Goal: Contribute content: Contribute content

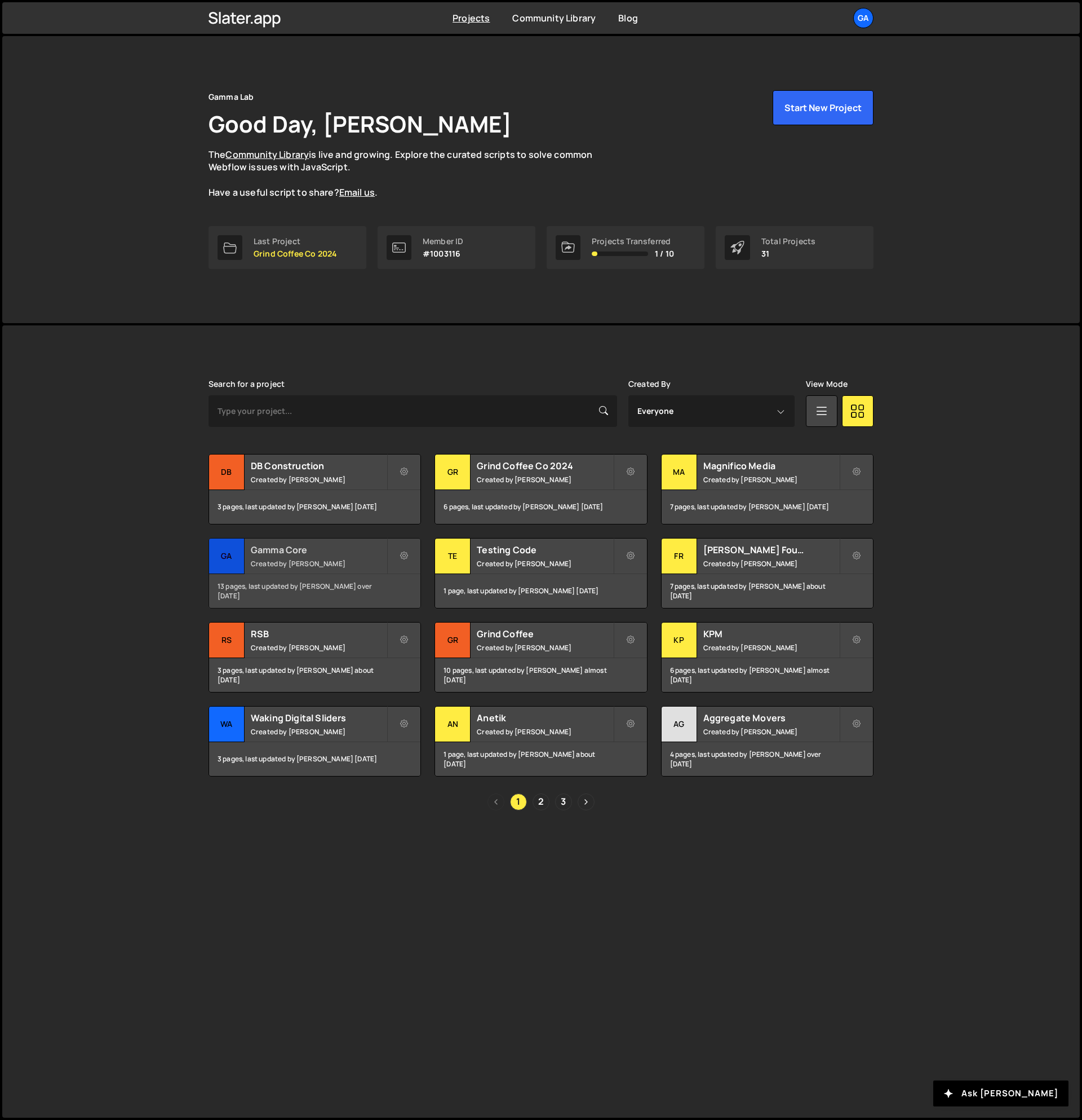
click at [317, 549] on h2 "Gamma Core" at bounding box center [318, 549] width 136 height 13
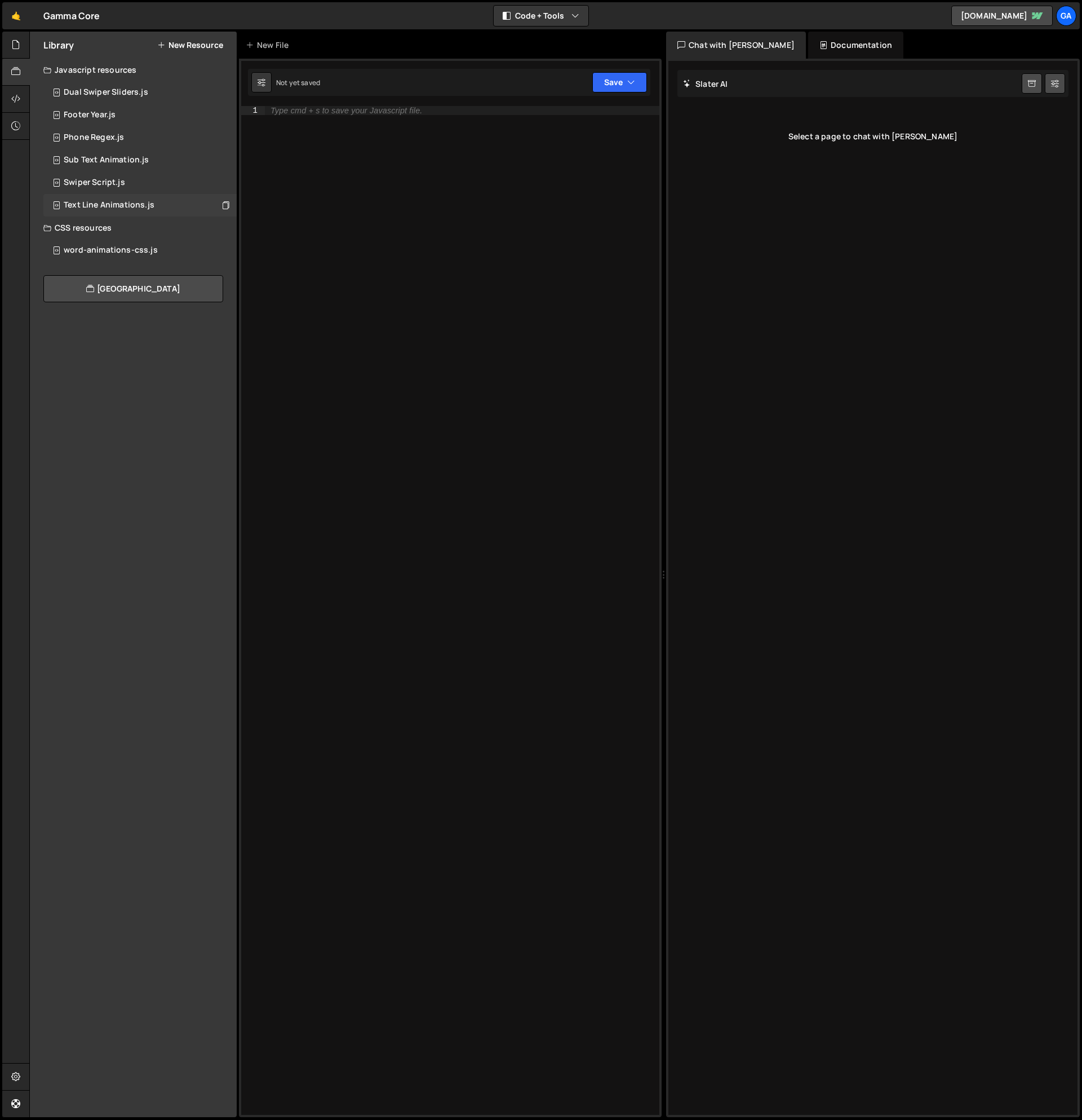
click at [119, 207] on div "Text Line Animations.js" at bounding box center [109, 205] width 91 height 11
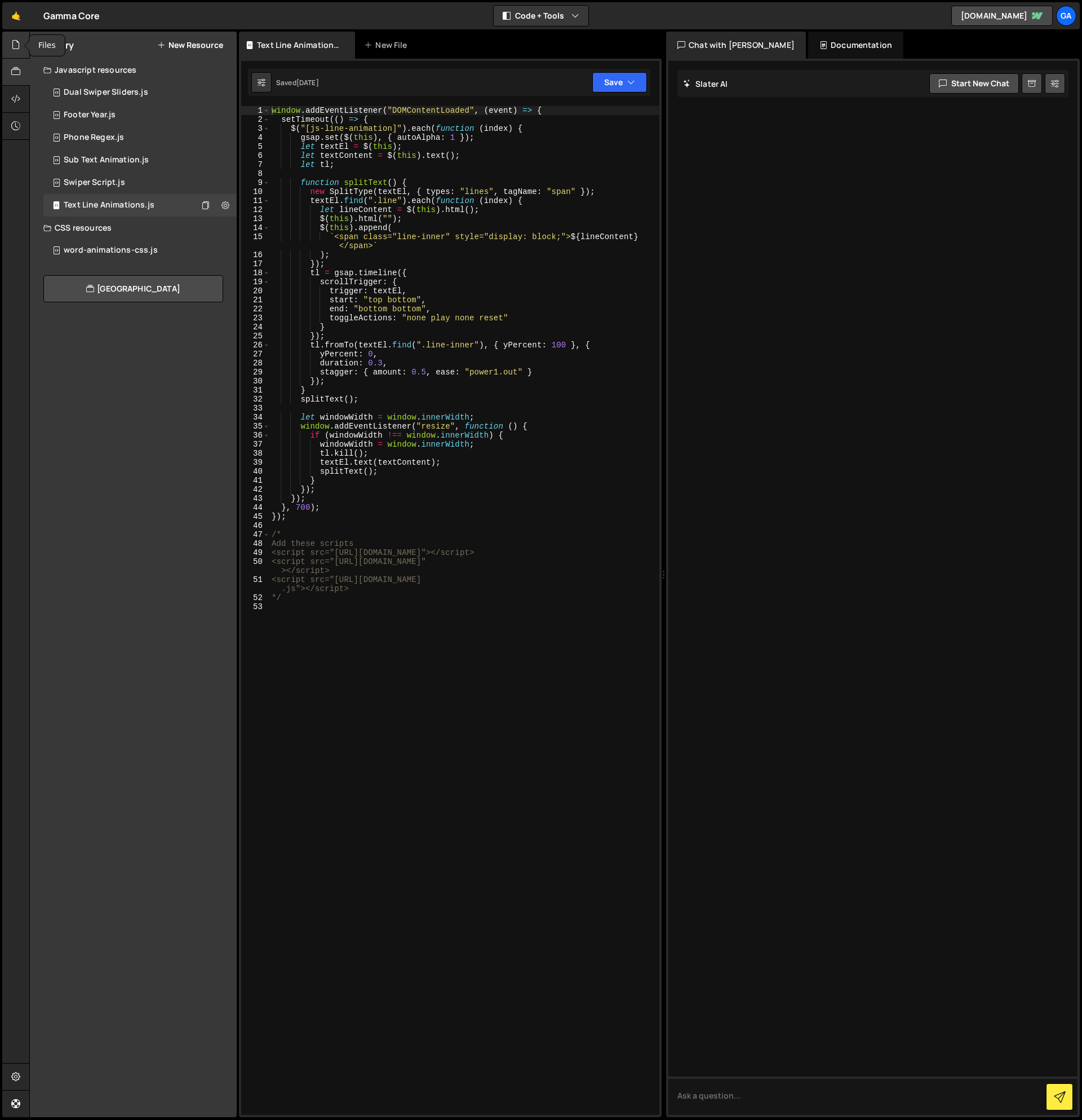
click at [21, 47] on div at bounding box center [15, 45] width 28 height 27
click at [134, 174] on div "1 home-animations.js 0" at bounding box center [140, 182] width 194 height 22
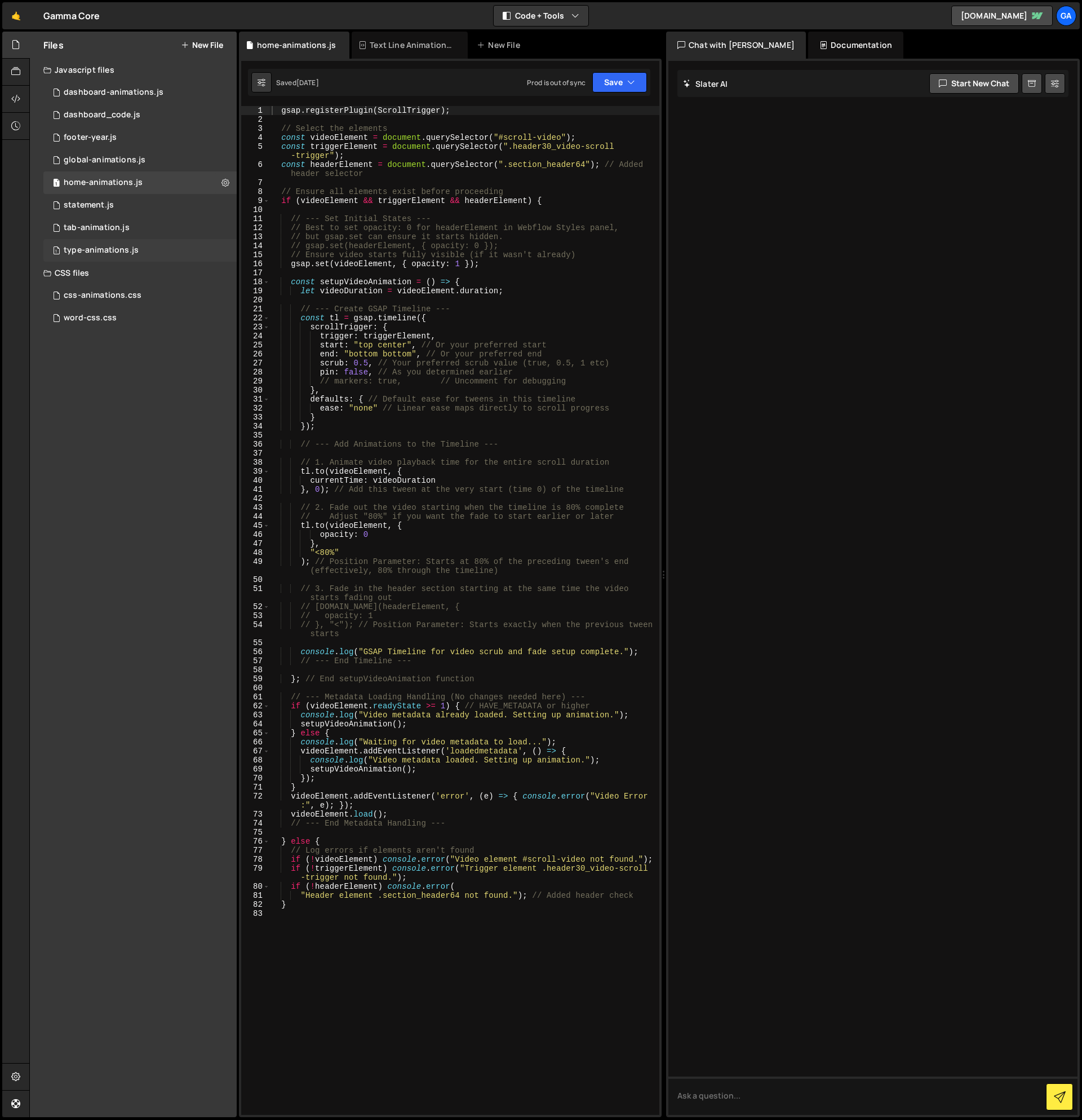
click at [157, 245] on div "1 type-animations.js 0" at bounding box center [140, 250] width 194 height 22
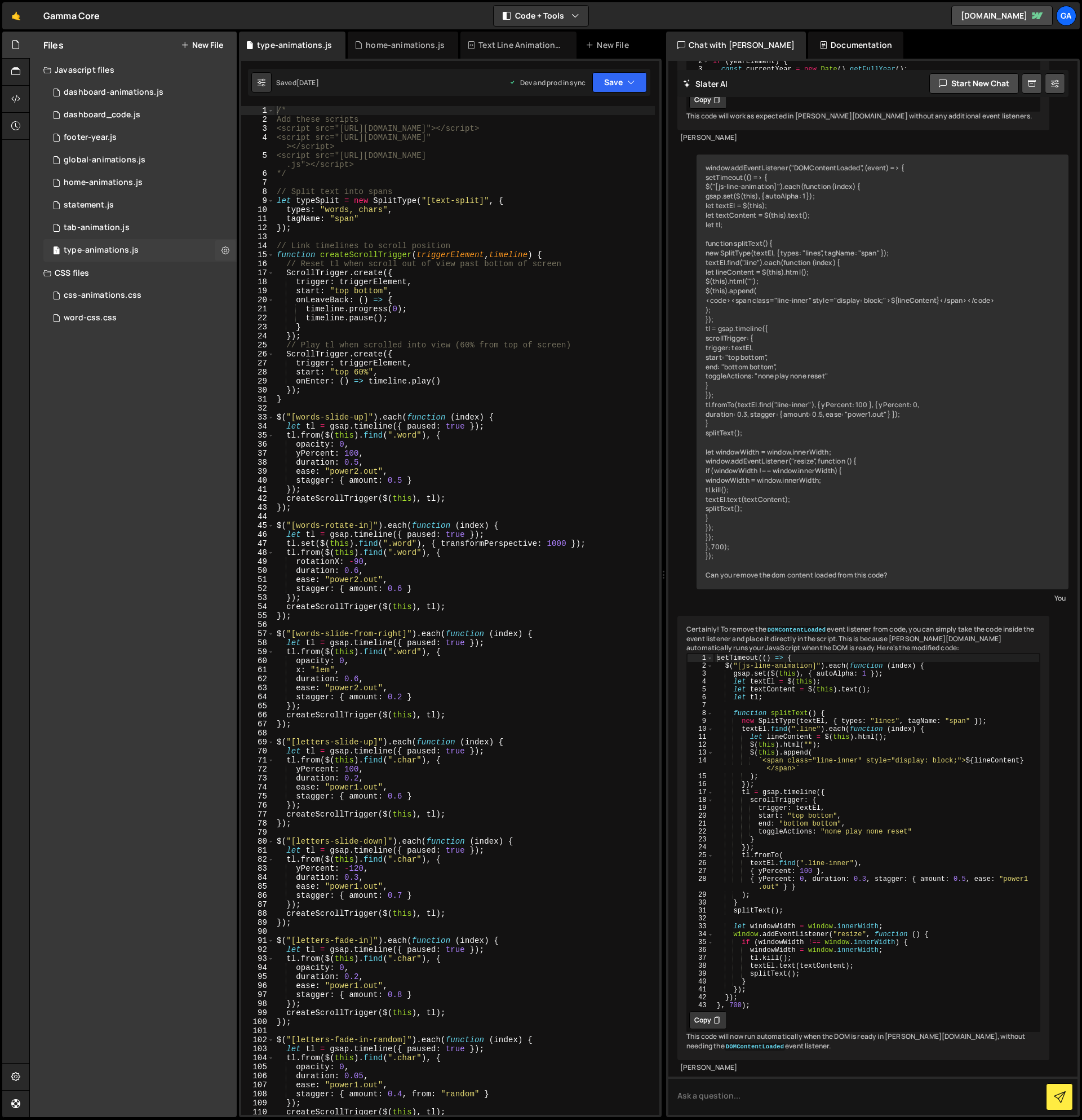
scroll to position [214, 0]
click at [219, 247] on button at bounding box center [224, 250] width 20 height 20
type input "type-animations"
radio input "true"
checkbox input "true"
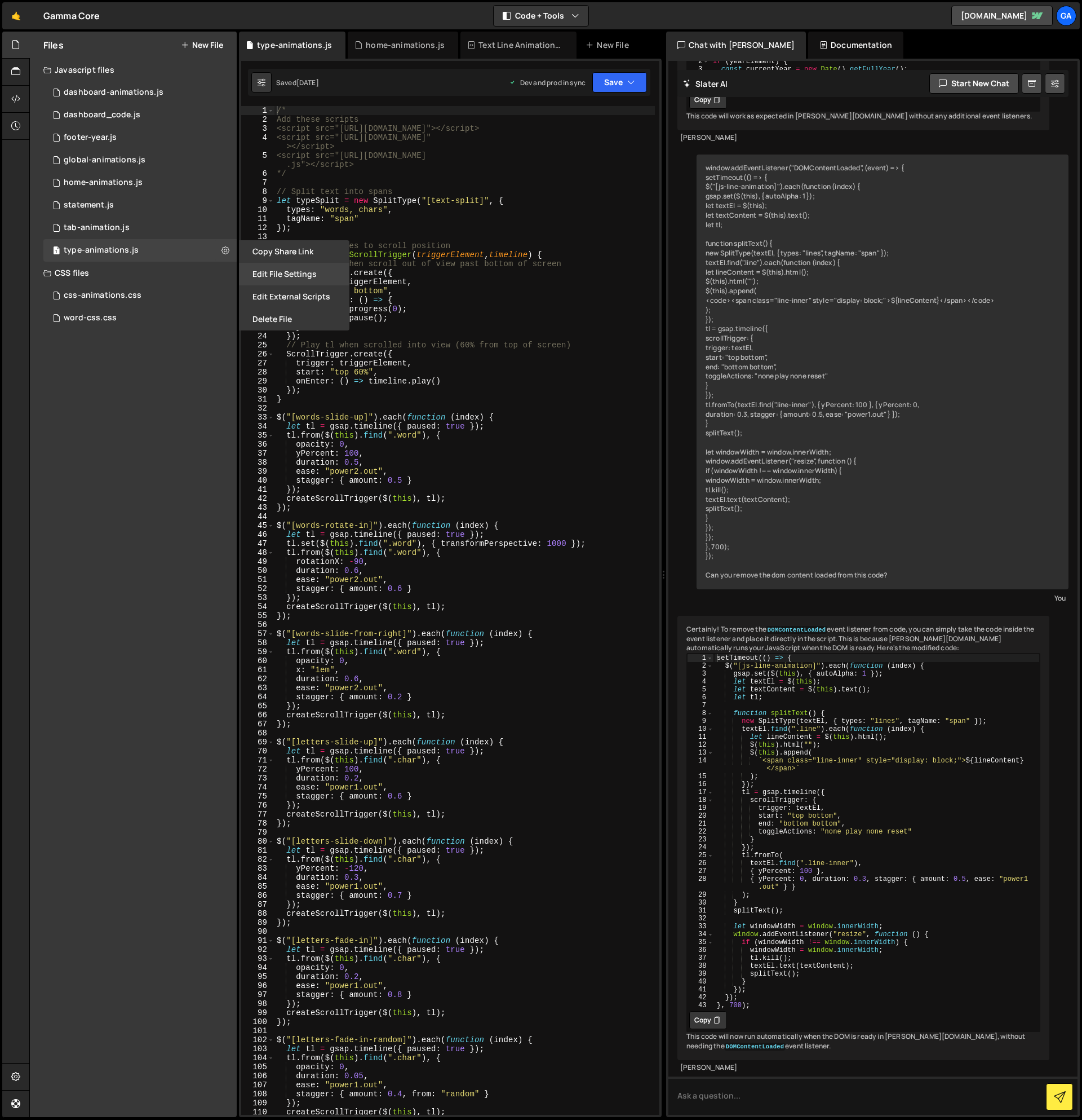
click at [310, 273] on button "Edit File Settings" at bounding box center [294, 274] width 111 height 22
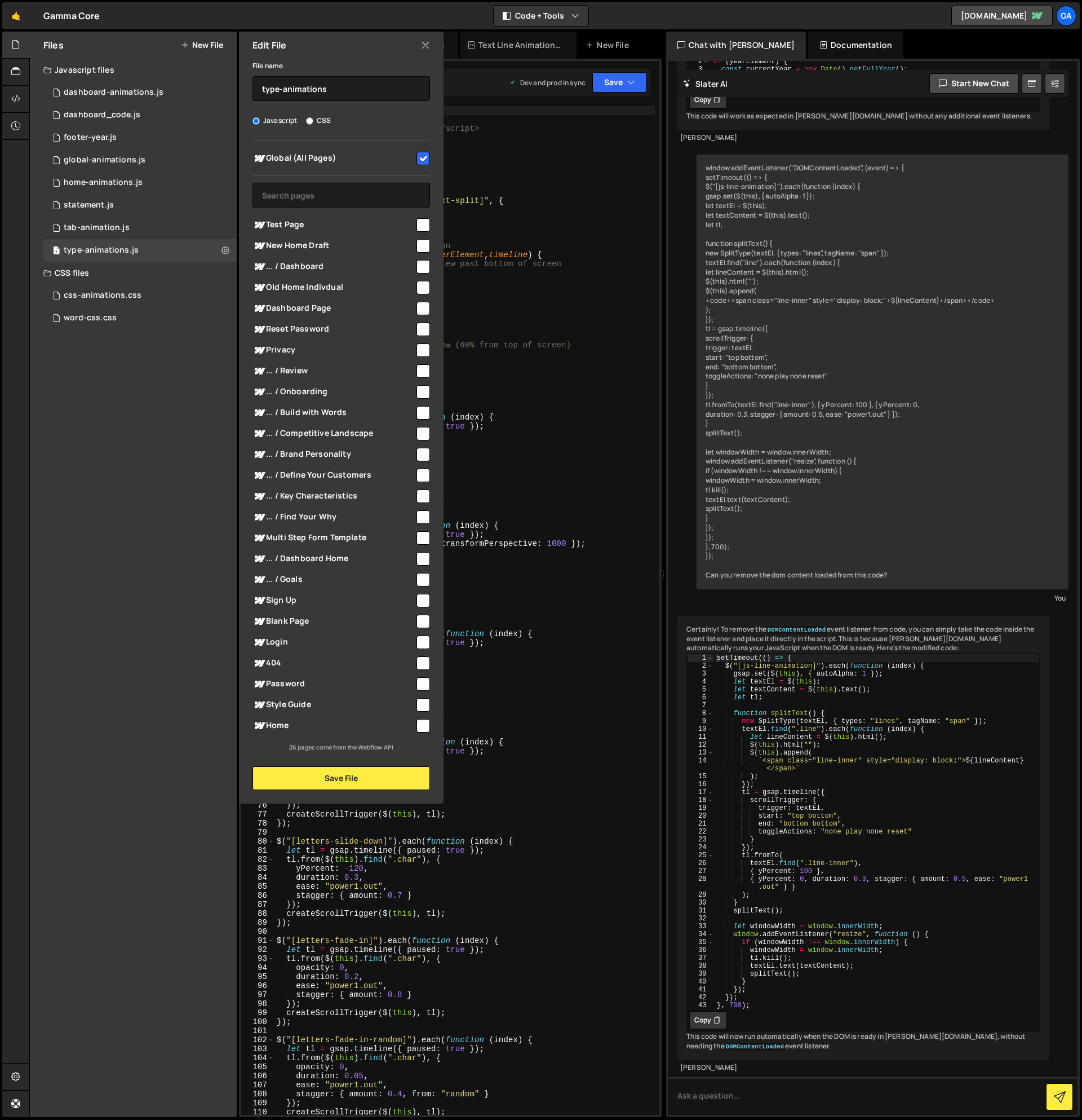
click at [426, 44] on icon at bounding box center [425, 44] width 9 height 13
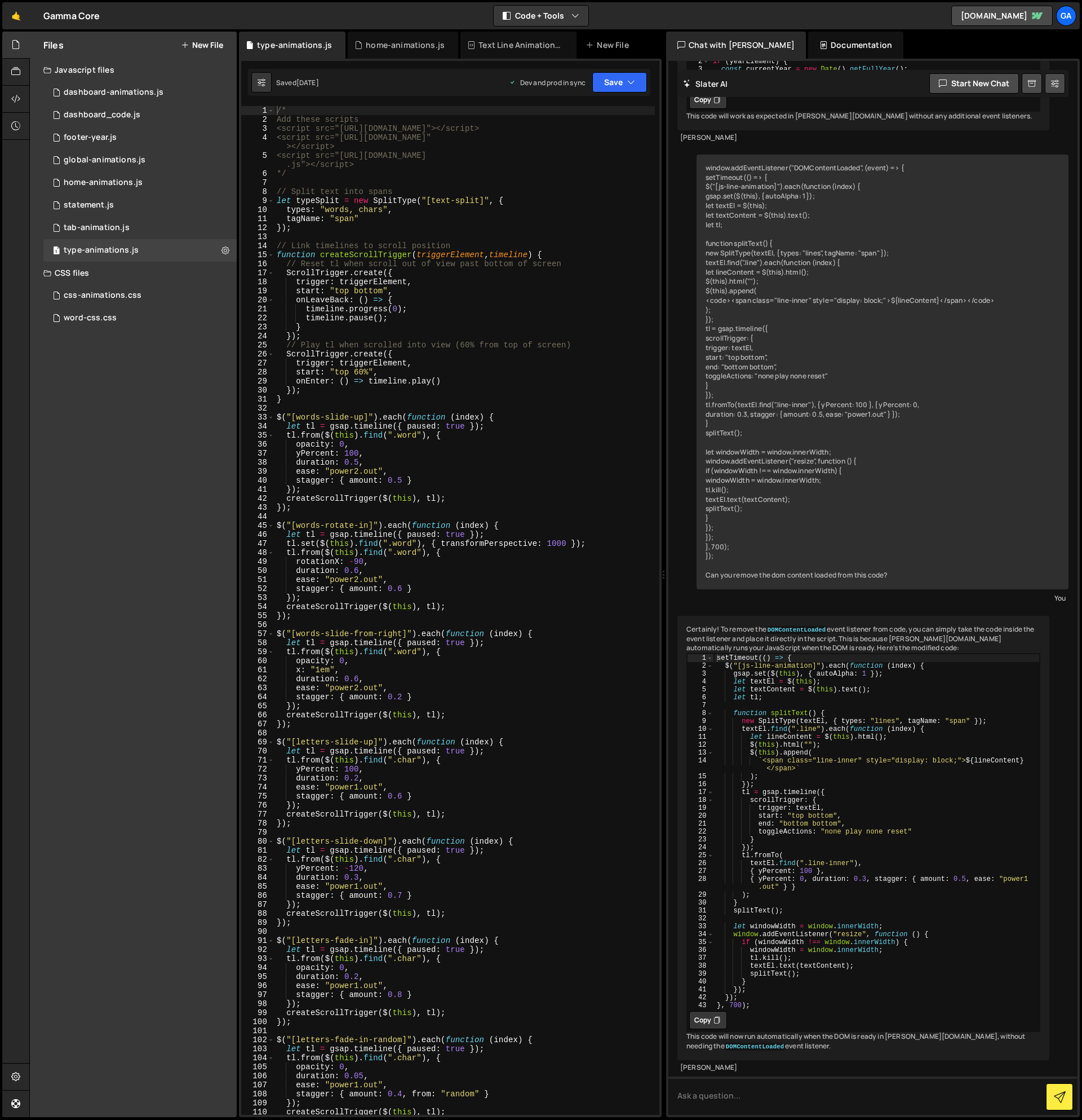
scroll to position [0, 0]
click at [229, 36] on div "Files New File" at bounding box center [133, 45] width 207 height 27
click at [204, 41] on button "New File" at bounding box center [202, 44] width 42 height 9
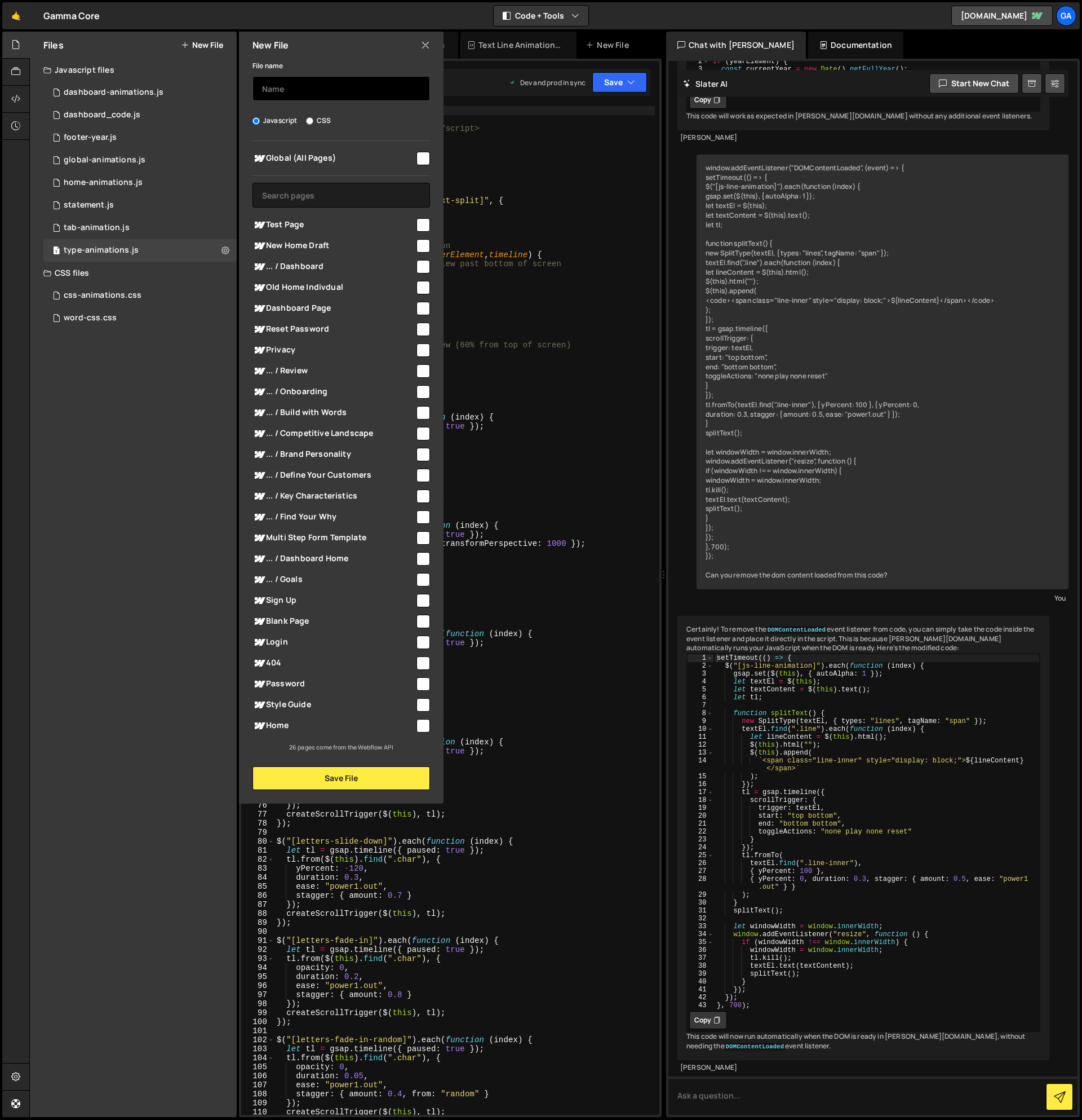
click at [346, 93] on input "text" at bounding box center [341, 89] width 177 height 25
click at [339, 83] on input "text" at bounding box center [341, 89] width 177 height 25
type input "skeleton-animation"
click at [357, 782] on button "Save File" at bounding box center [341, 778] width 177 height 24
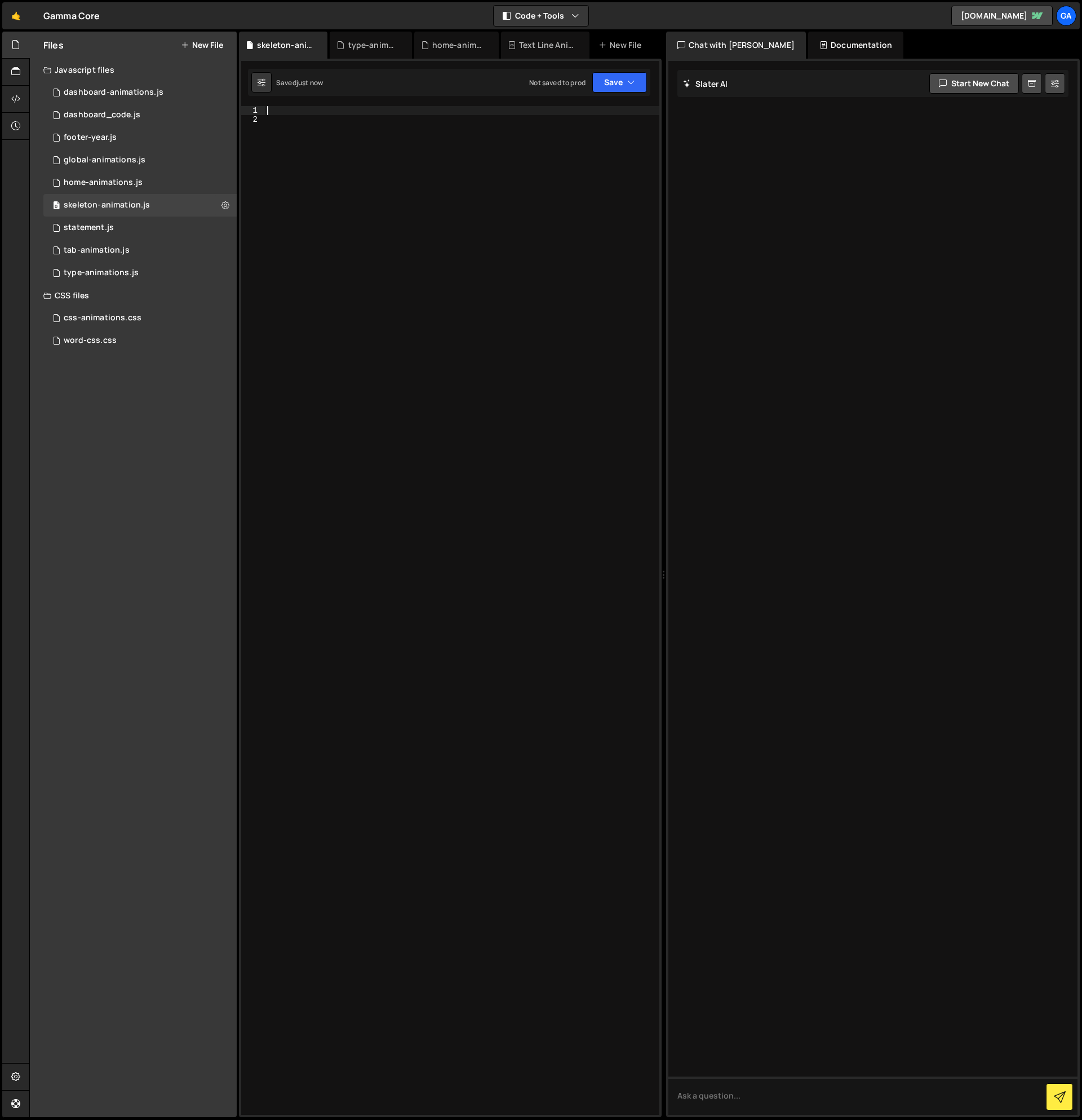
click at [296, 115] on div at bounding box center [462, 619] width 394 height 1027
click at [545, 272] on div at bounding box center [462, 619] width 394 height 1027
click at [410, 111] on div at bounding box center [462, 619] width 394 height 1027
paste textarea "</script>"
type textarea "</script>"
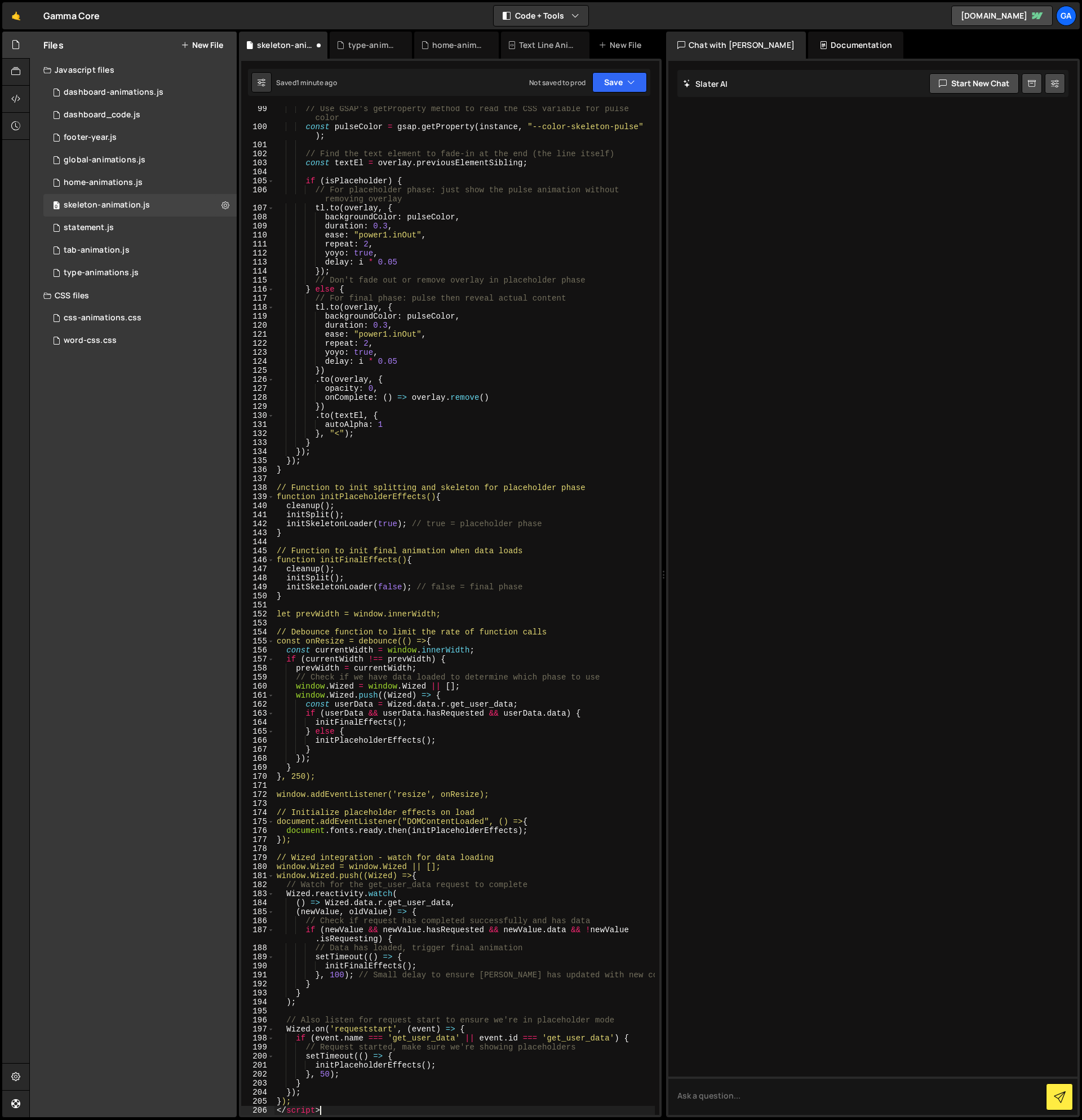
scroll to position [1440, 0]
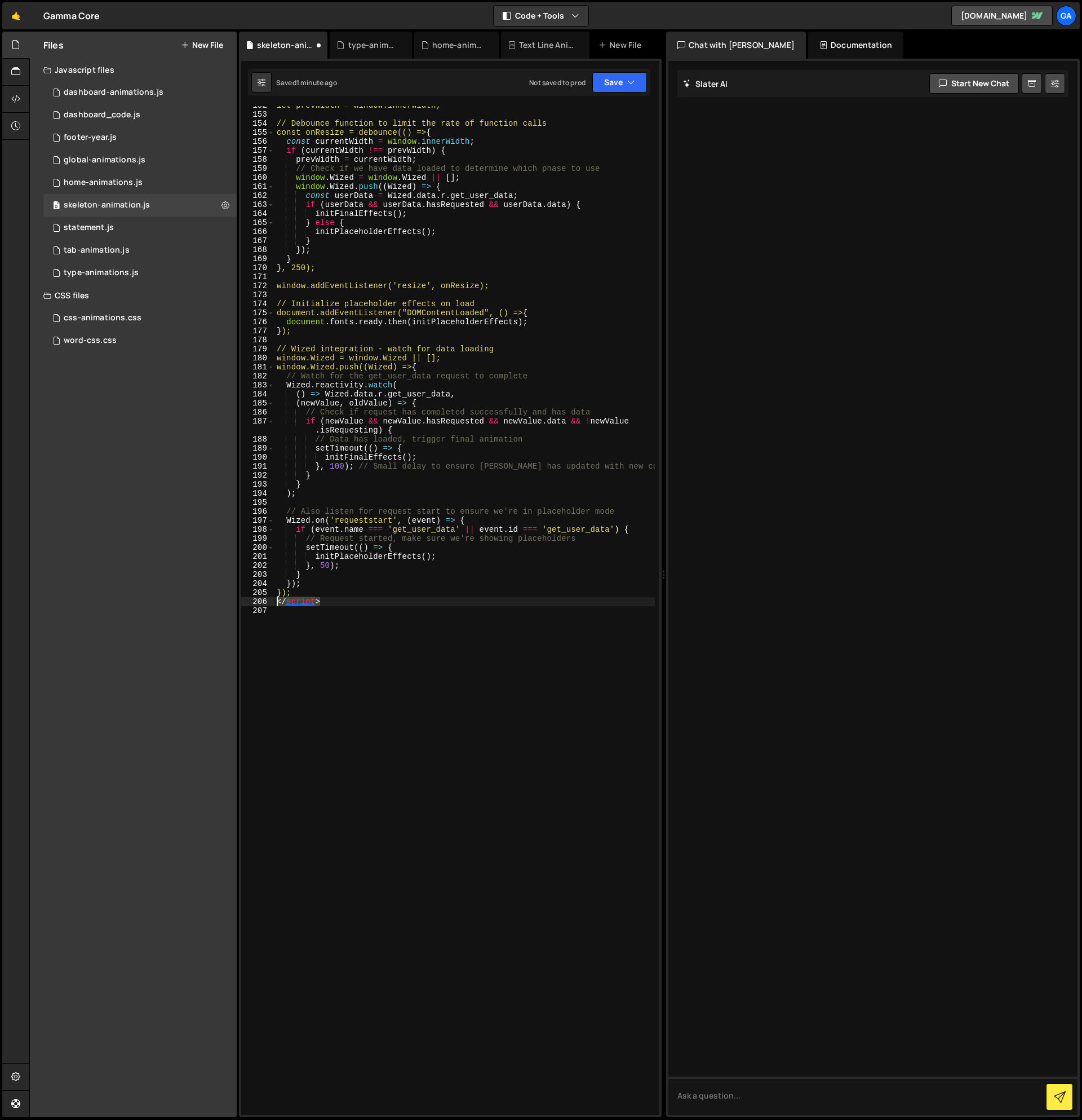
drag, startPoint x: 356, startPoint y: 602, endPoint x: 268, endPoint y: 602, distance: 88.0
click at [268, 602] on div "</script> 152 153 154 155 156 157 158 159 160 161 162 163 164 165 166 167 168 1…" at bounding box center [450, 610] width 418 height 1009
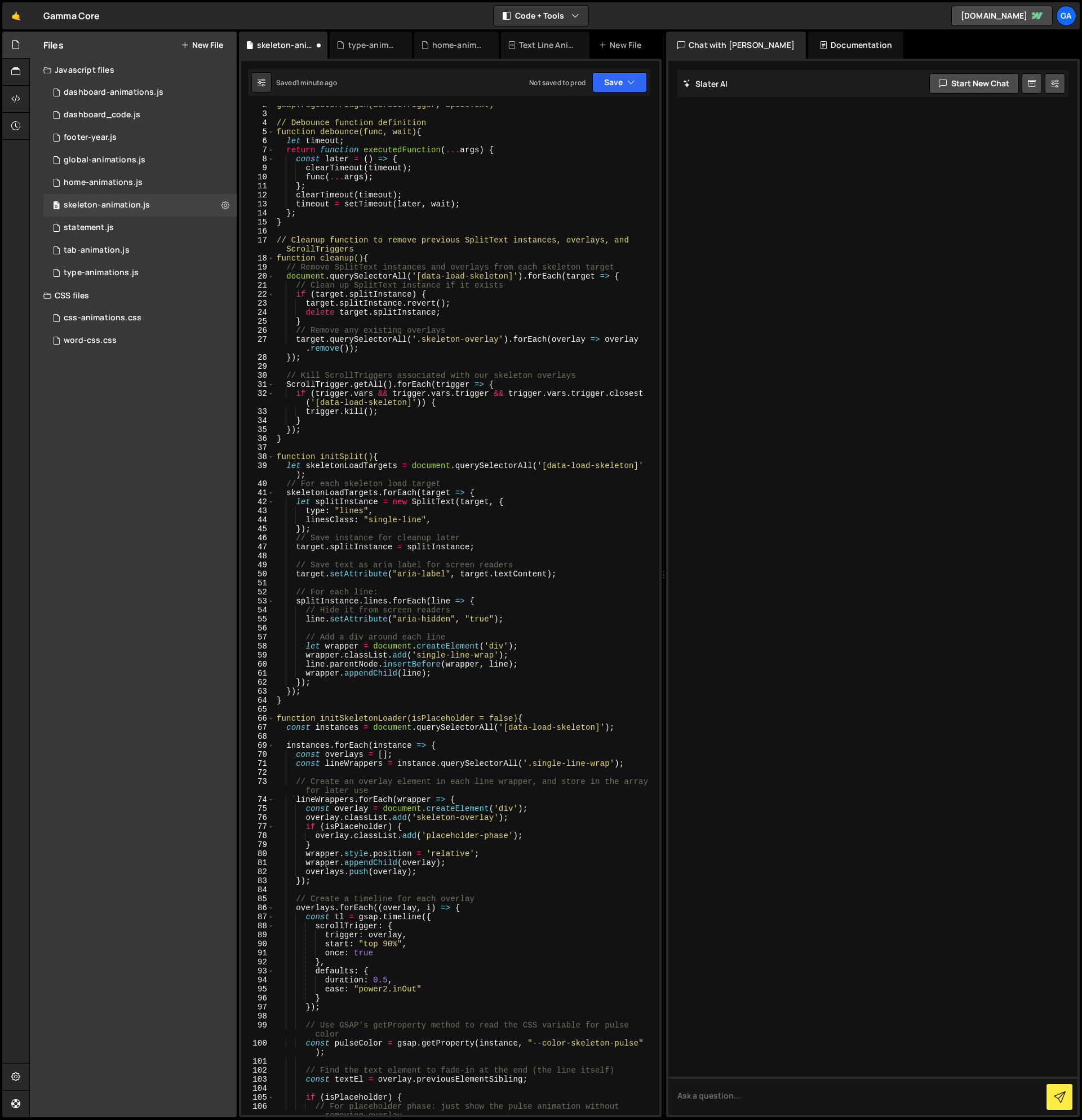
scroll to position [0, 0]
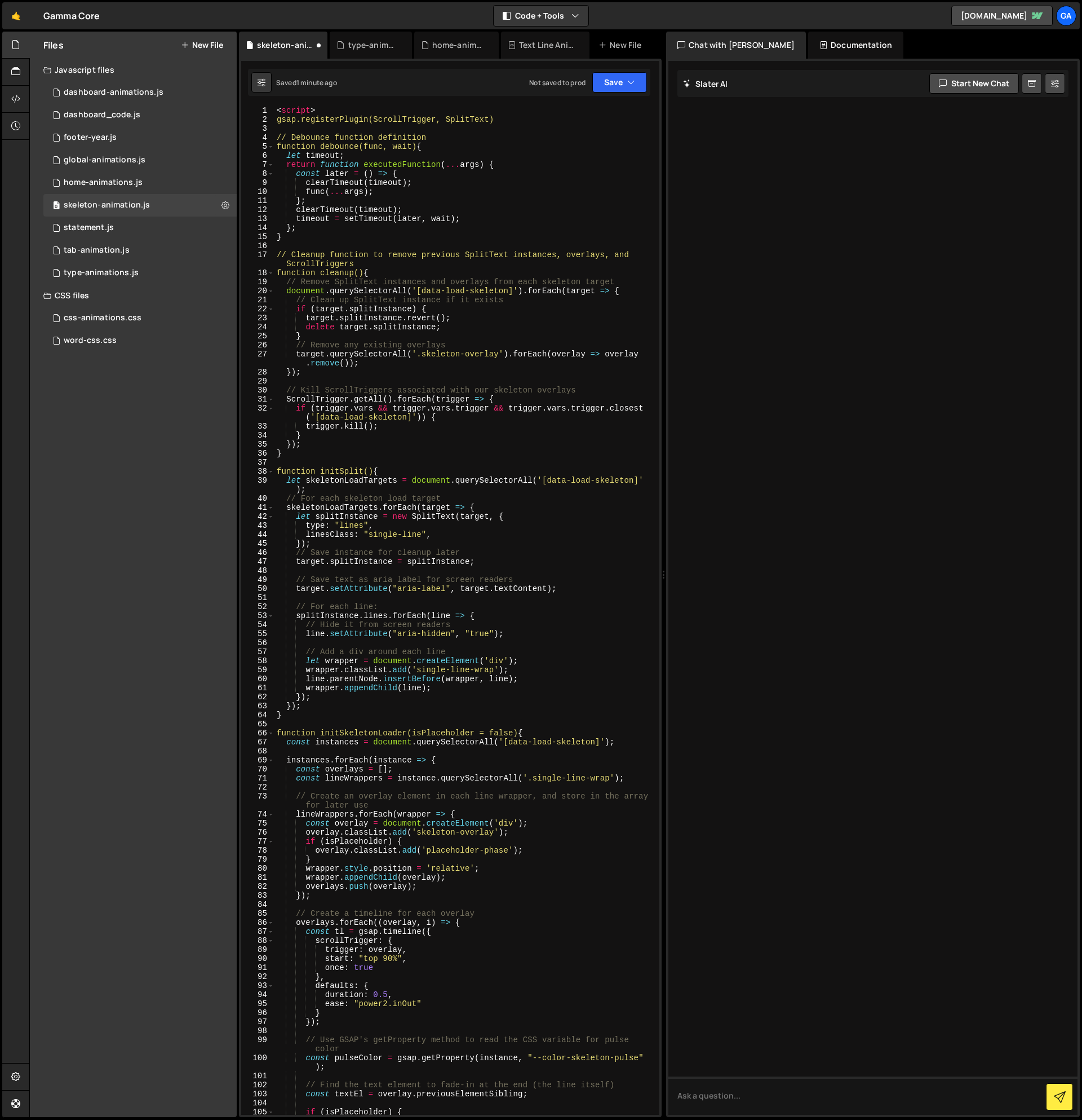
drag, startPoint x: 328, startPoint y: 104, endPoint x: 319, endPoint y: 106, distance: 9.2
click at [319, 106] on div "1 Type cmd + s to save your Javascript file. הההההההההההההההההההההההההההההההההה…" at bounding box center [450, 588] width 423 height 1058
type textarea "<script>"
drag, startPoint x: 321, startPoint y: 108, endPoint x: 248, endPoint y: 109, distance: 73.0
click at [248, 109] on div "<script> 1 2 3 4 5 6 7 8 9 10 11 12 13 14 15 16 17 18 19 20 21 22 23 24 25 26 2…" at bounding box center [450, 610] width 418 height 1009
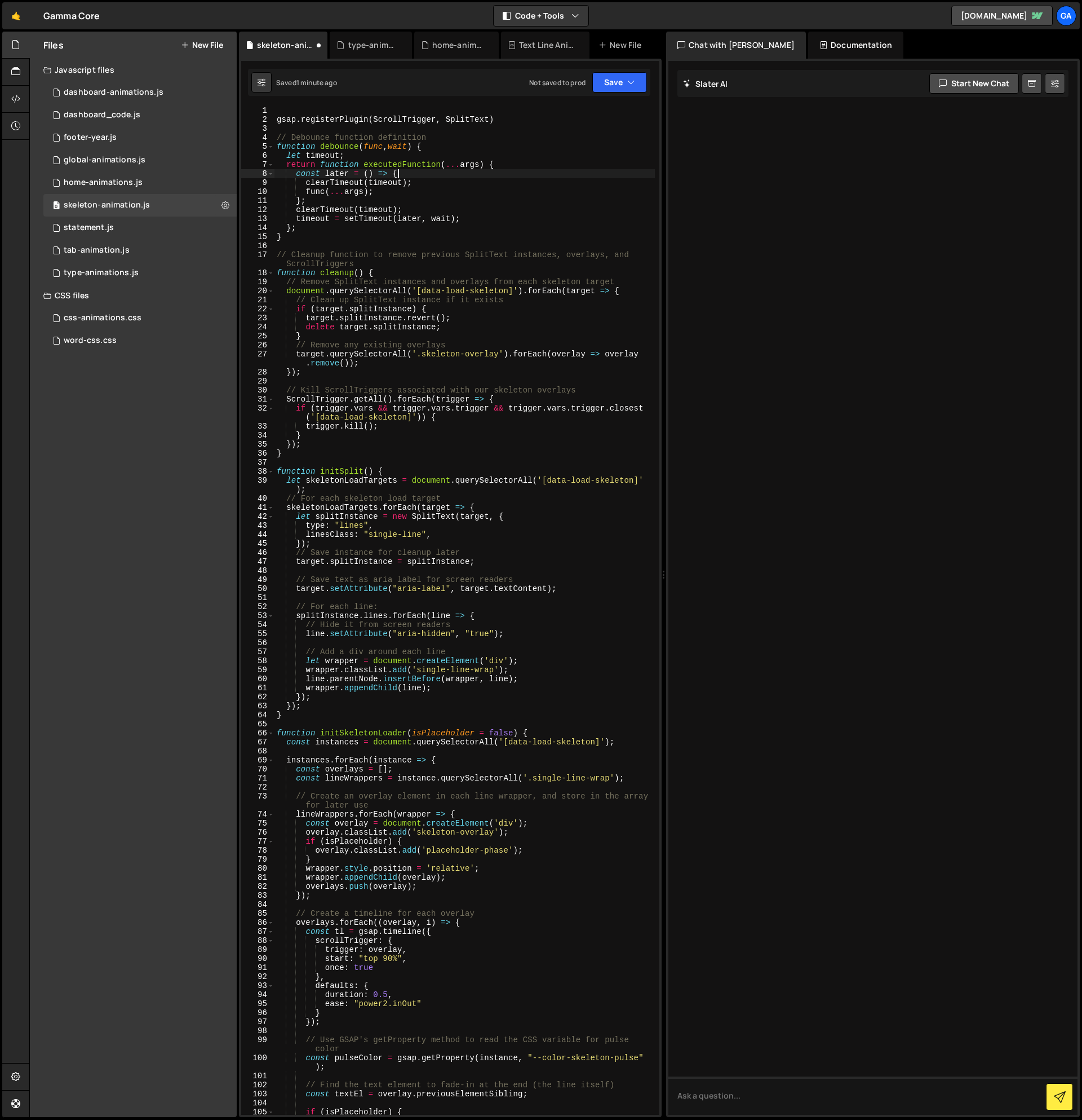
click at [499, 173] on div "gsap . registerPlugin ( ScrollTrigger , SplitText ) // Debounce function defini…" at bounding box center [464, 624] width 381 height 1036
type textarea "const later = () => {"
drag, startPoint x: 17, startPoint y: 1073, endPoint x: 22, endPoint y: 1057, distance: 16.8
click at [18, 1072] on icon at bounding box center [15, 1076] width 9 height 13
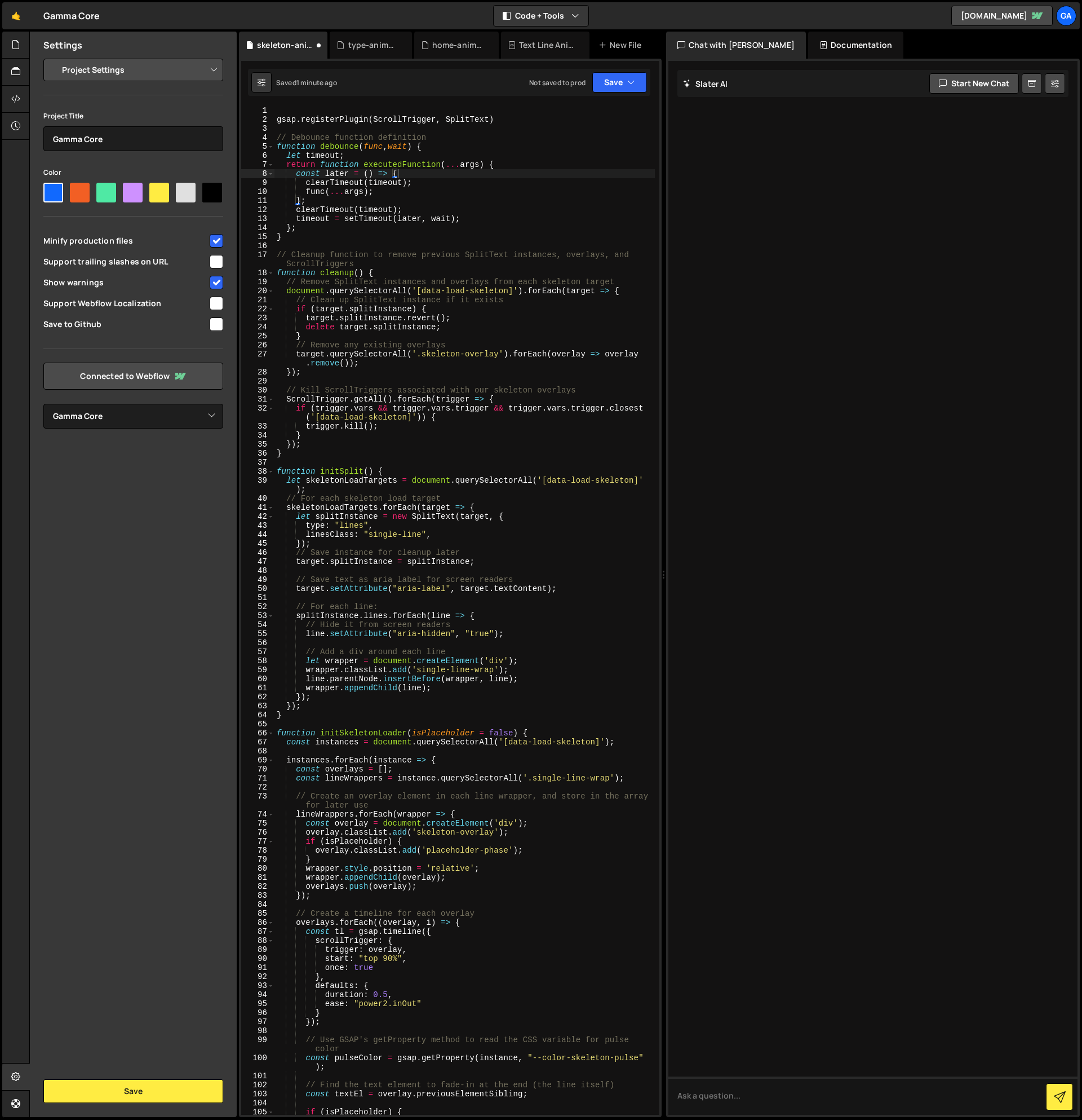
click at [128, 70] on select "Project Settings Code Editor Settings Chat Settings" at bounding box center [135, 70] width 165 height 25
select select "chat"
click at [53, 58] on select "Project Settings Code Editor Settings Chat Settings" at bounding box center [135, 70] width 165 height 25
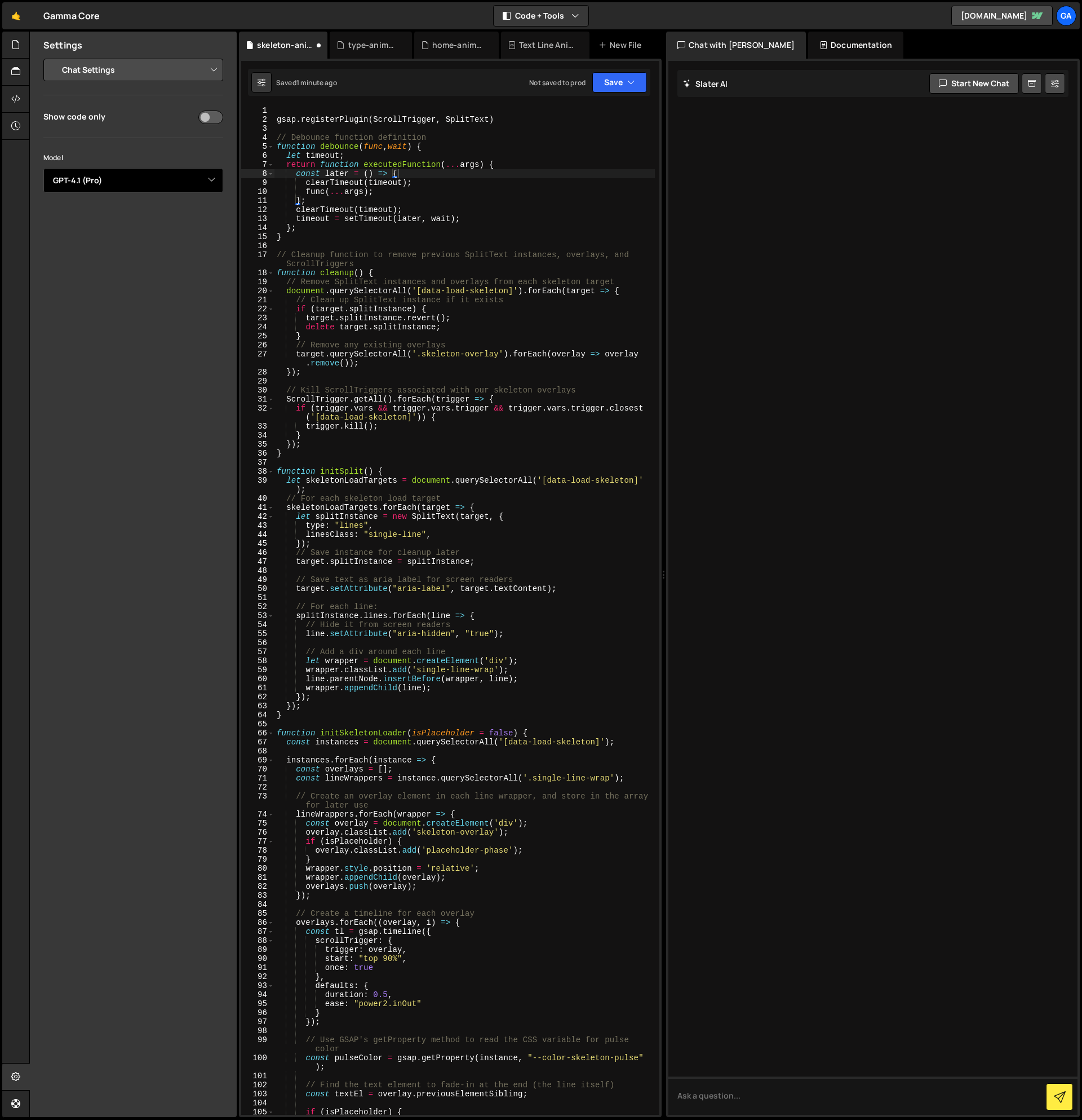
click at [140, 169] on select "Select Model GPT-3.5 GPT-4o mini GPT-4o (Pro) GPT-4.1 (Pro)" at bounding box center [133, 180] width 180 height 25
click at [14, 46] on icon at bounding box center [15, 44] width 9 height 13
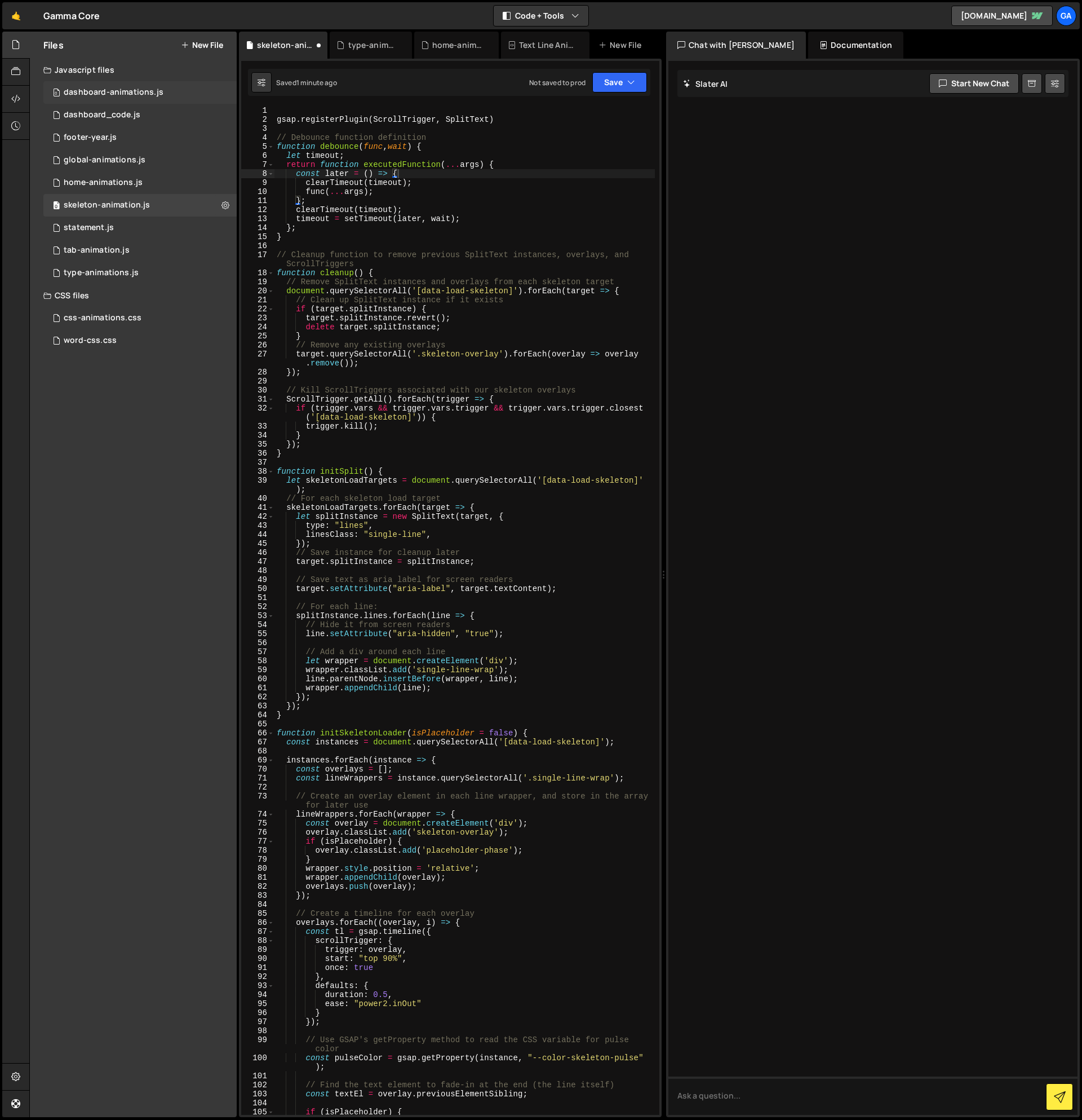
click at [111, 94] on div "dashboard-animations.js" at bounding box center [114, 93] width 100 height 11
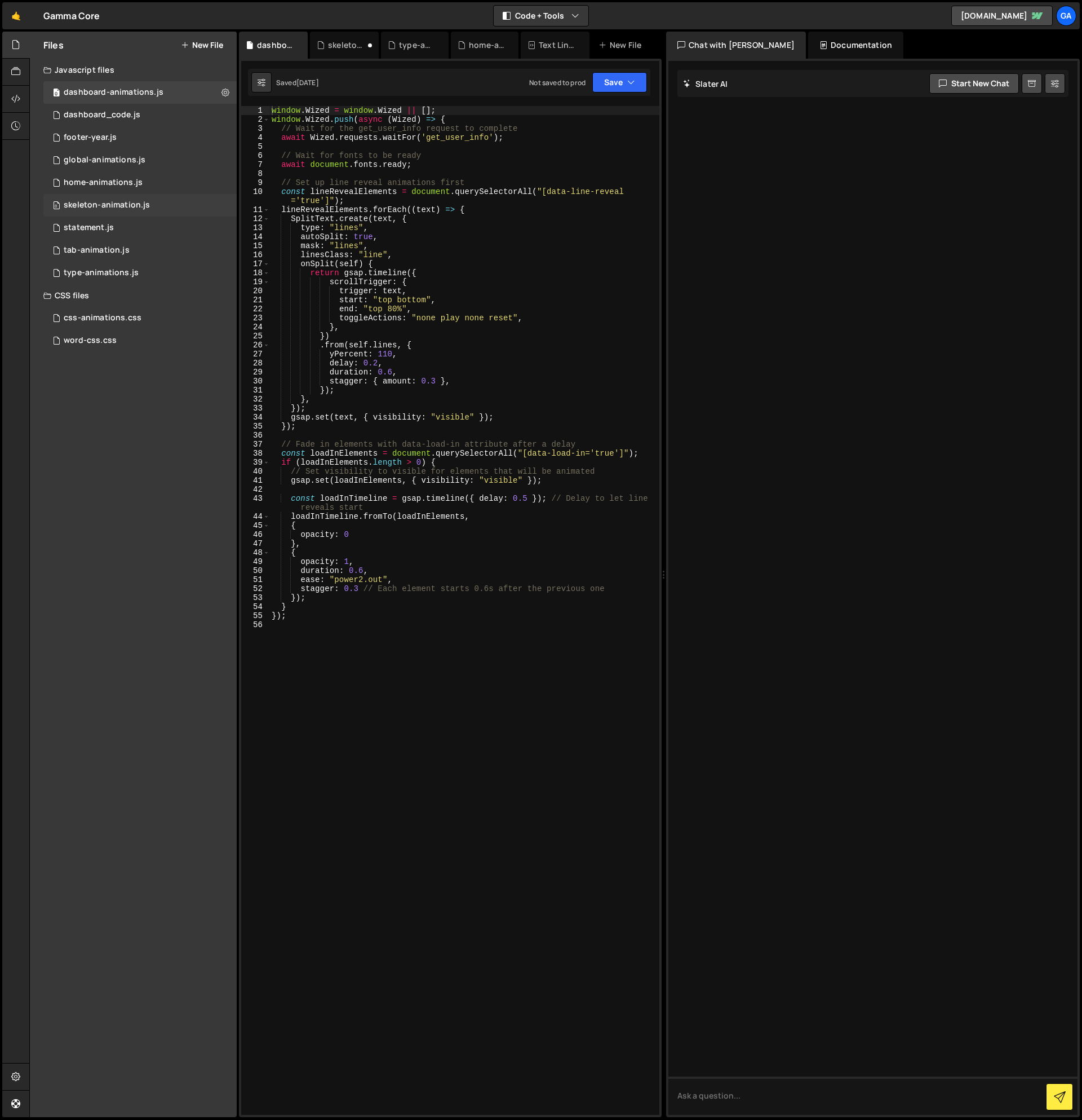
click at [142, 204] on div "skeleton-animation.js" at bounding box center [107, 205] width 87 height 11
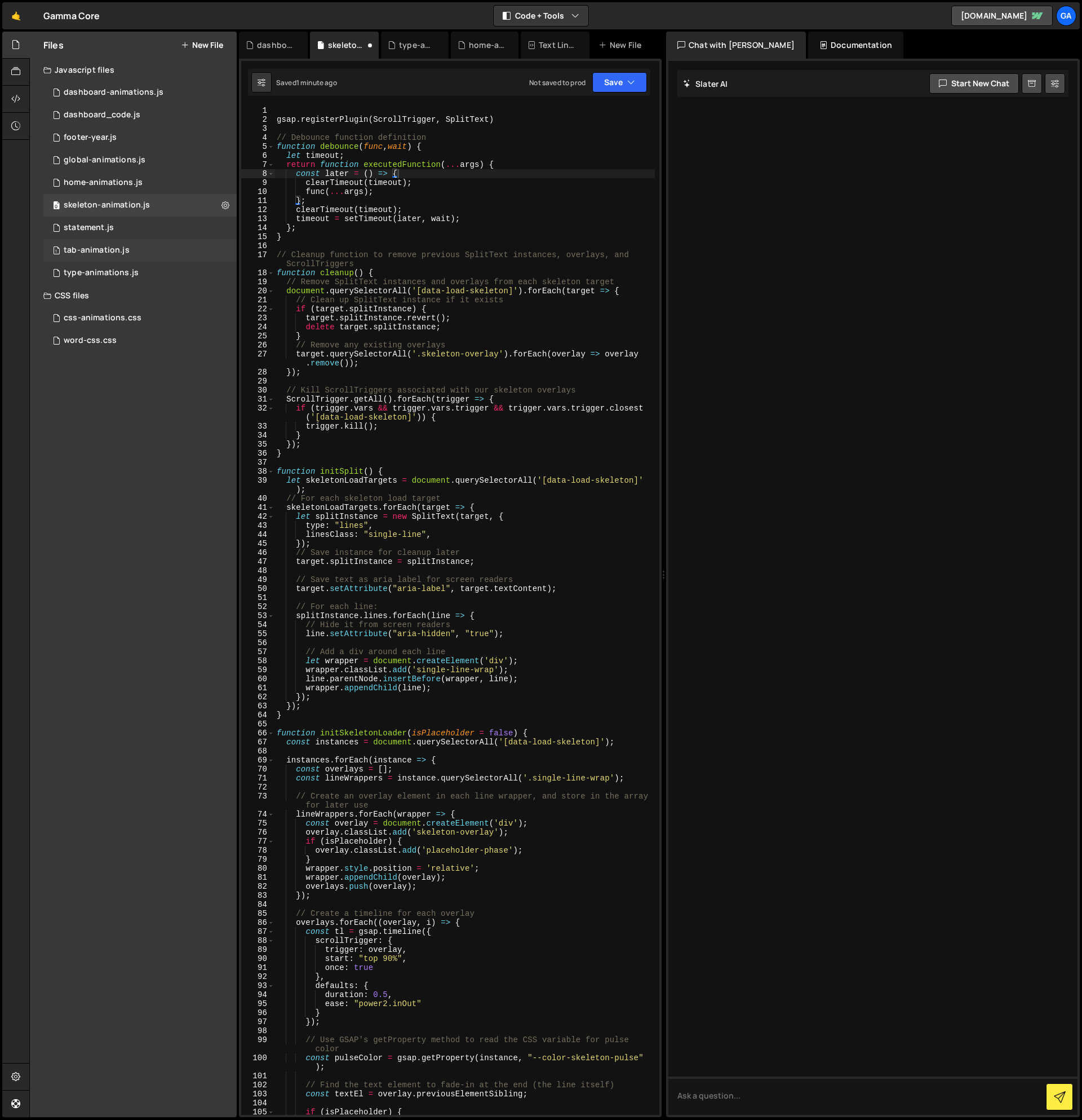
click at [133, 243] on div "1 tab-animation.js 0" at bounding box center [140, 250] width 194 height 22
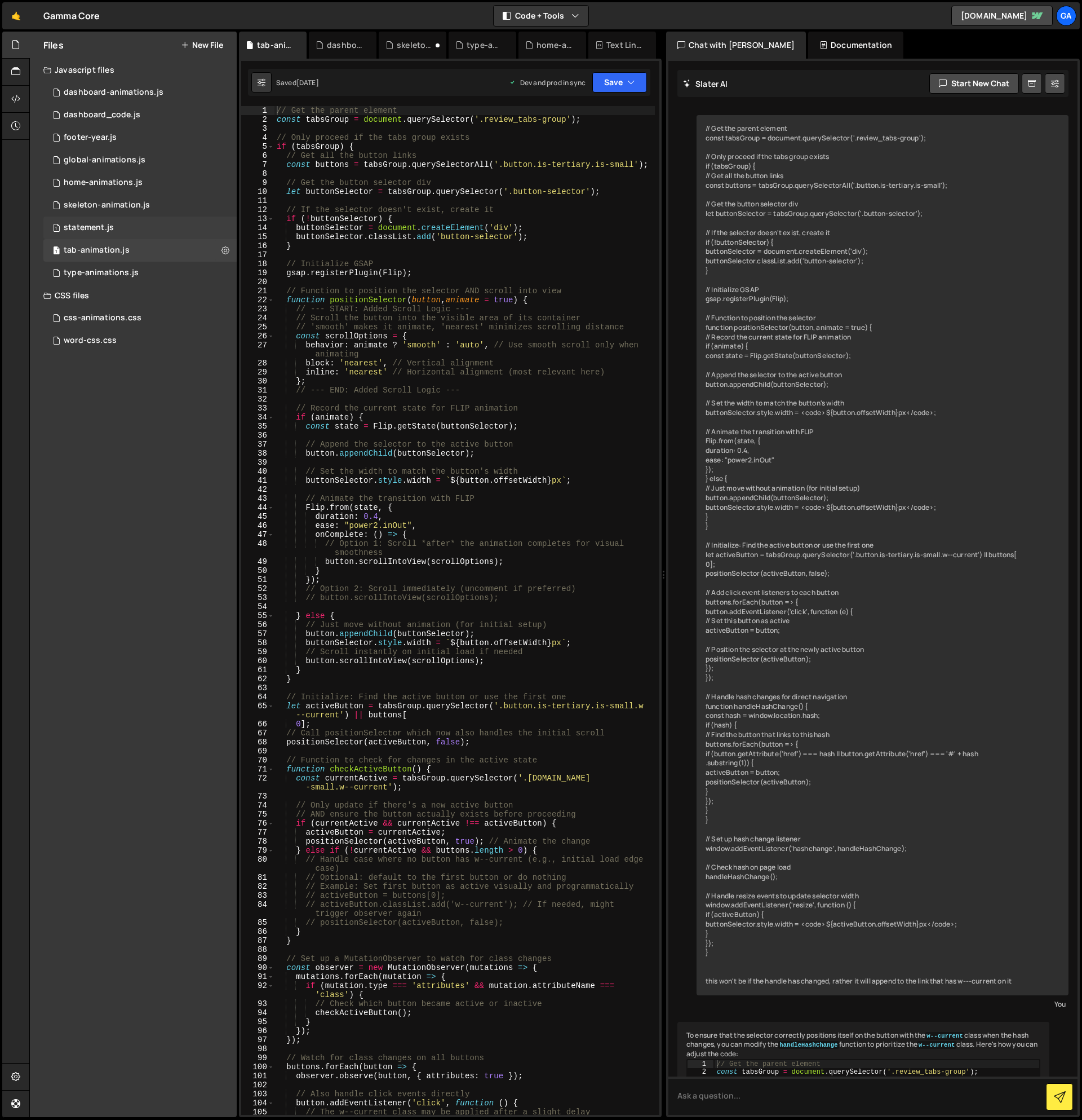
click at [128, 226] on div "1 statement.js 0" at bounding box center [140, 227] width 194 height 22
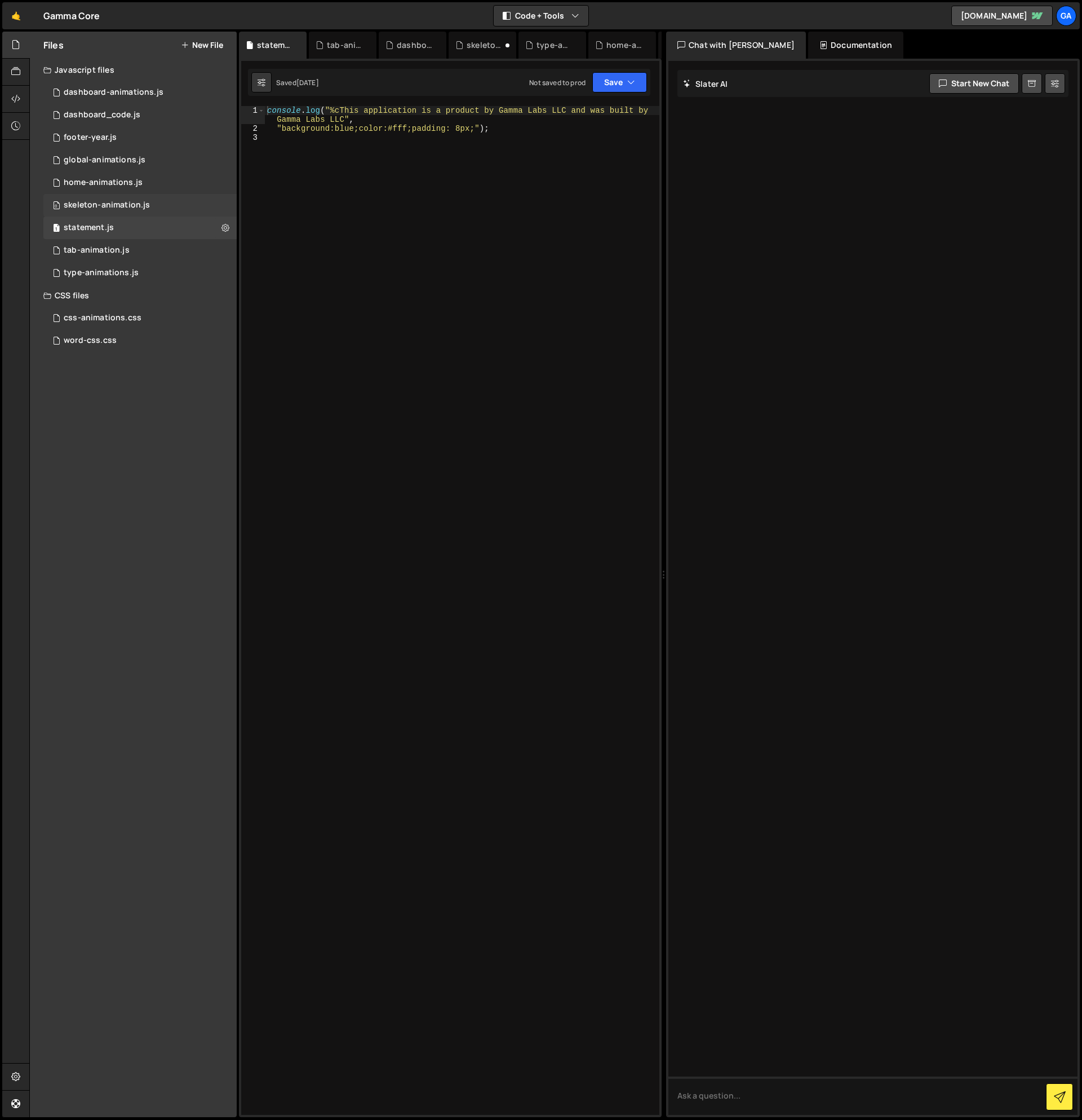
click at [132, 207] on div "skeleton-animation.js" at bounding box center [107, 205] width 87 height 11
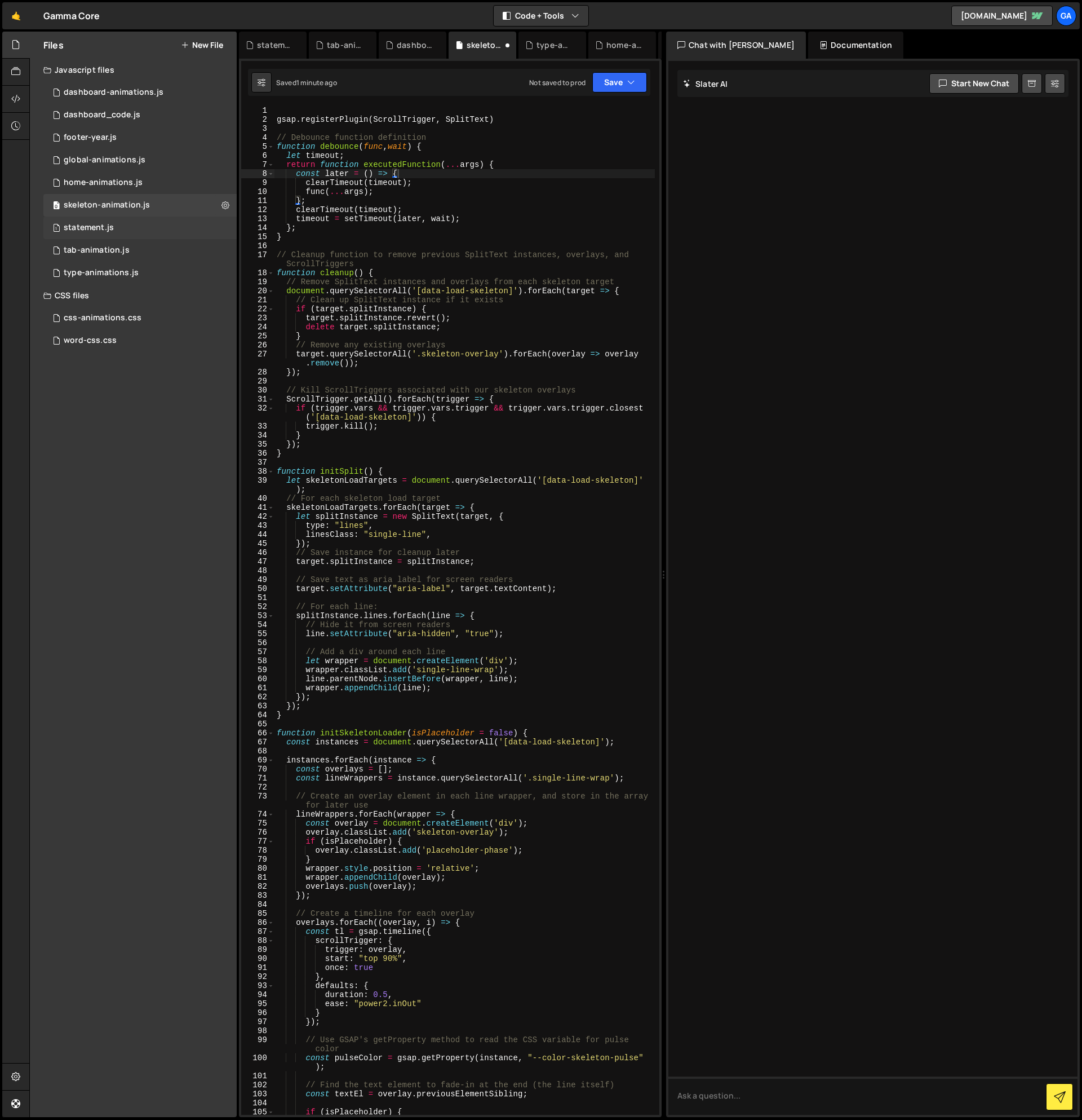
click at [210, 227] on div "1 statement.js 0" at bounding box center [140, 227] width 194 height 22
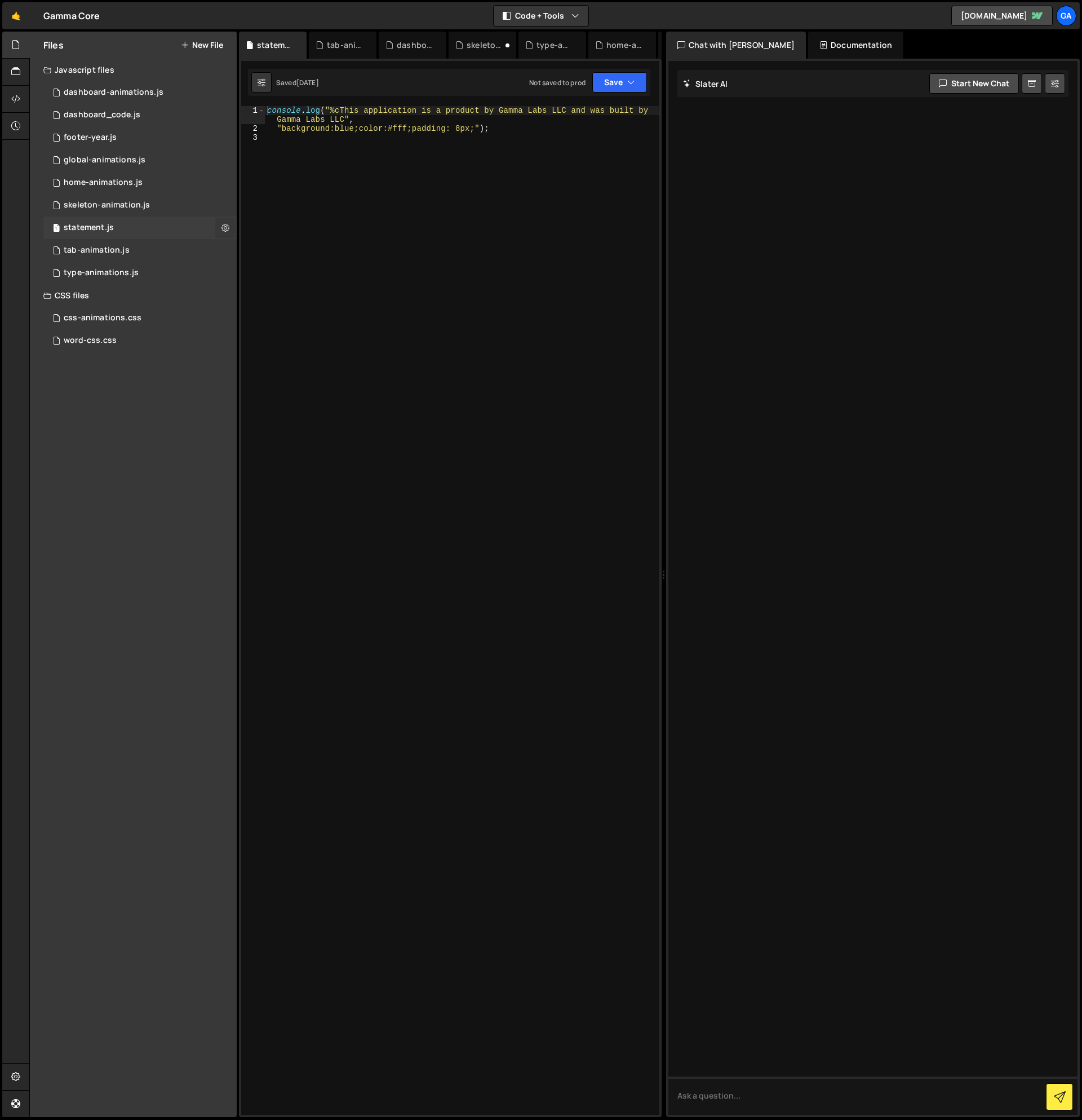
click at [225, 227] on icon at bounding box center [225, 227] width 8 height 11
click at [305, 256] on button "Edit File Settings" at bounding box center [294, 251] width 111 height 22
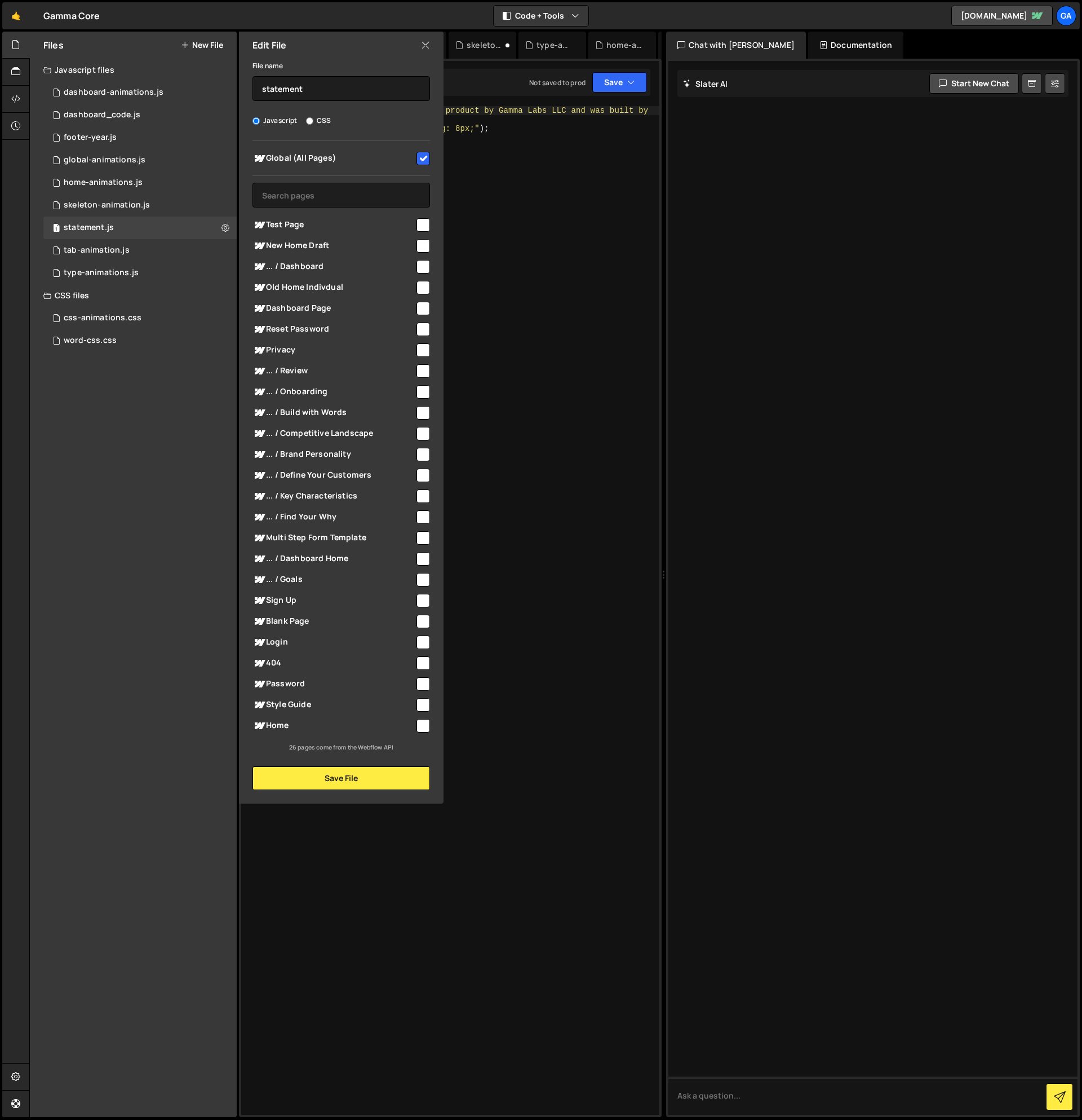
drag, startPoint x: 548, startPoint y: 268, endPoint x: 540, endPoint y: 256, distance: 14.4
click at [547, 267] on div "console . log ( "%cThis application is a product by Gamma Labs LLC and was buil…" at bounding box center [462, 624] width 394 height 1036
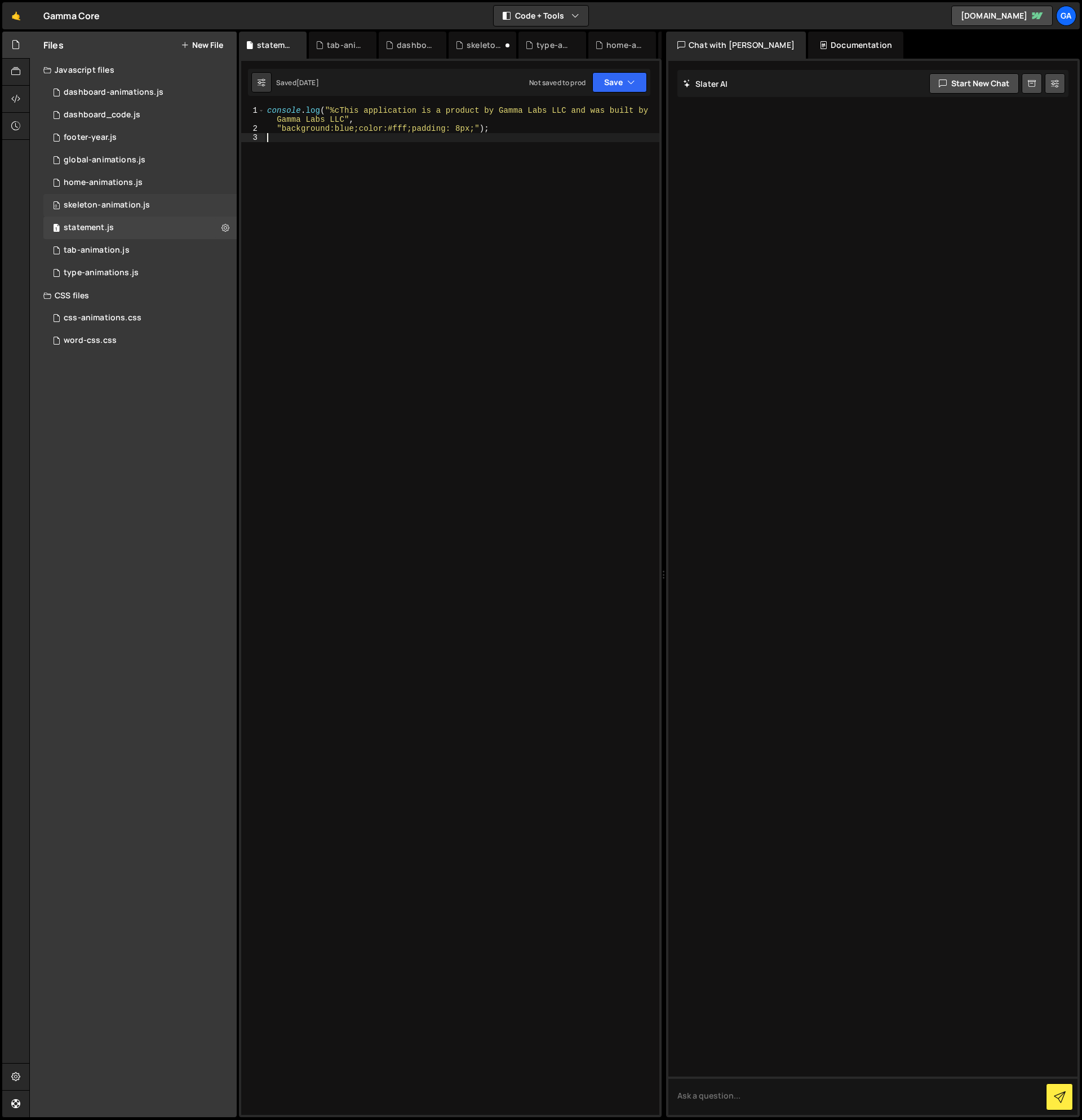
drag, startPoint x: 165, startPoint y: 199, endPoint x: 194, endPoint y: 200, distance: 29.0
click at [165, 199] on div "0 skeleton-animation.js 0" at bounding box center [140, 204] width 194 height 22
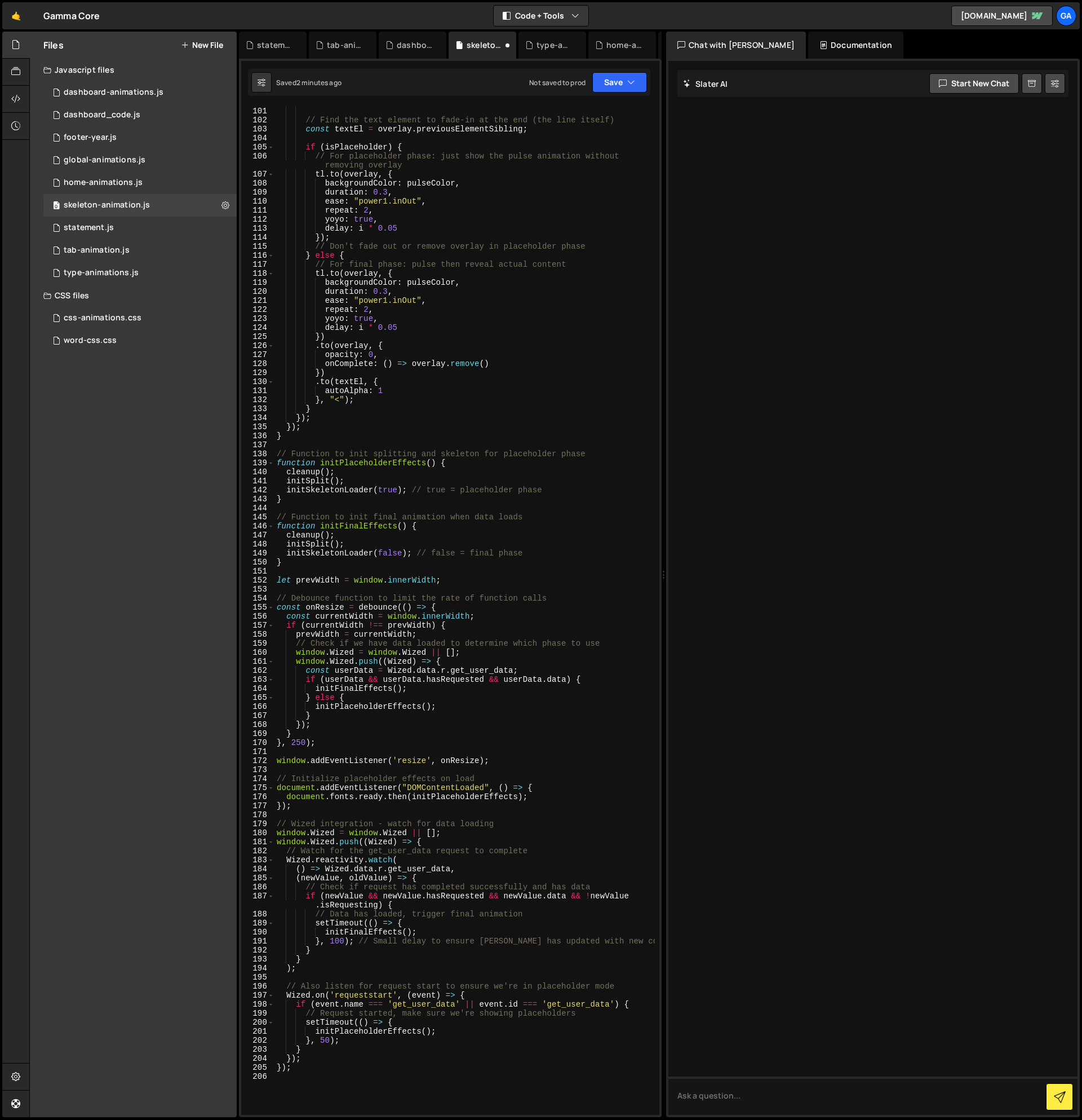
scroll to position [1034, 0]
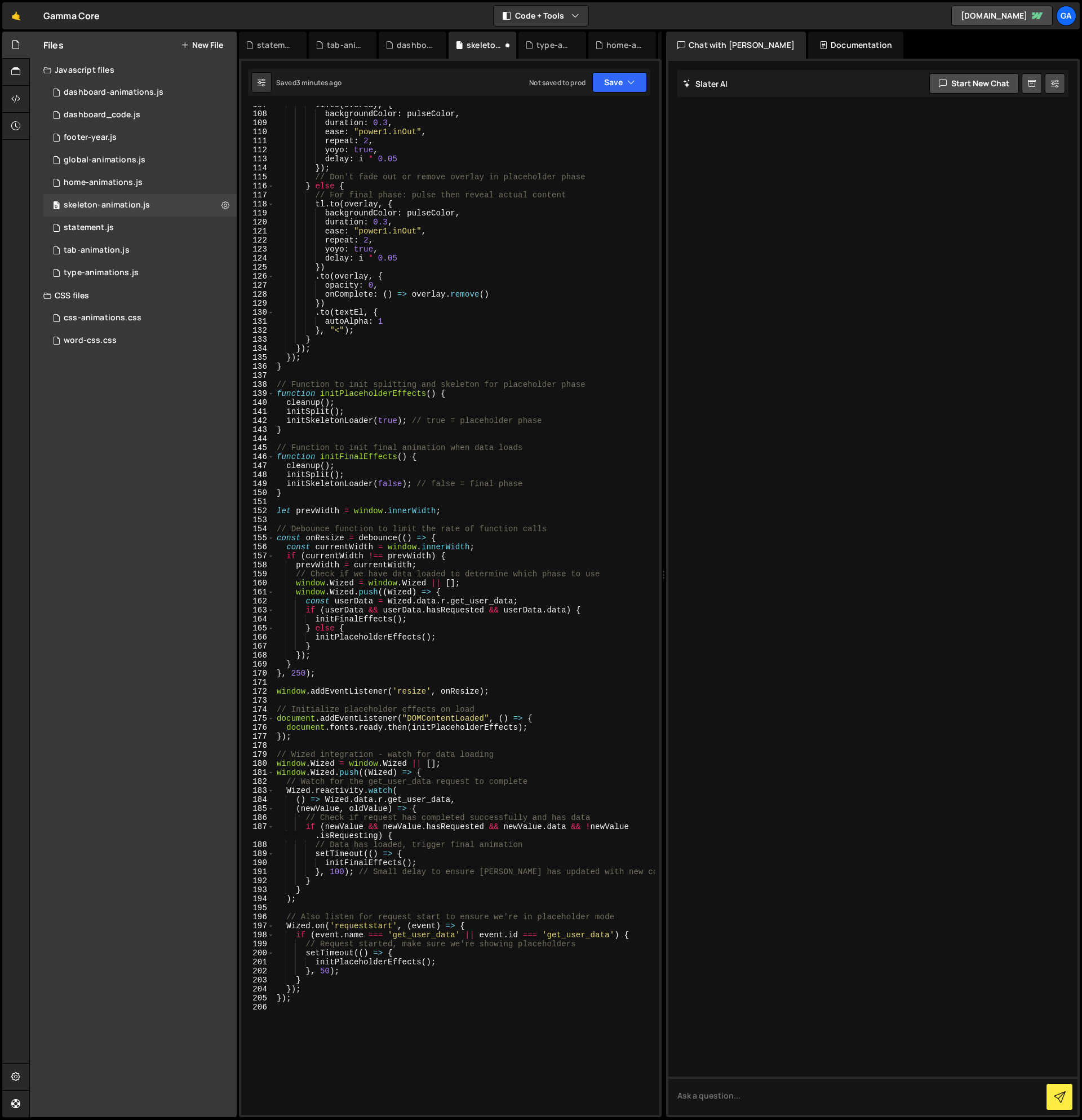
click at [391, 306] on div "tl . to ( overlay , { backgroundColor : pulseColor , duration : 0.3 , ease : "p…" at bounding box center [464, 613] width 381 height 1027
type textarea "});"
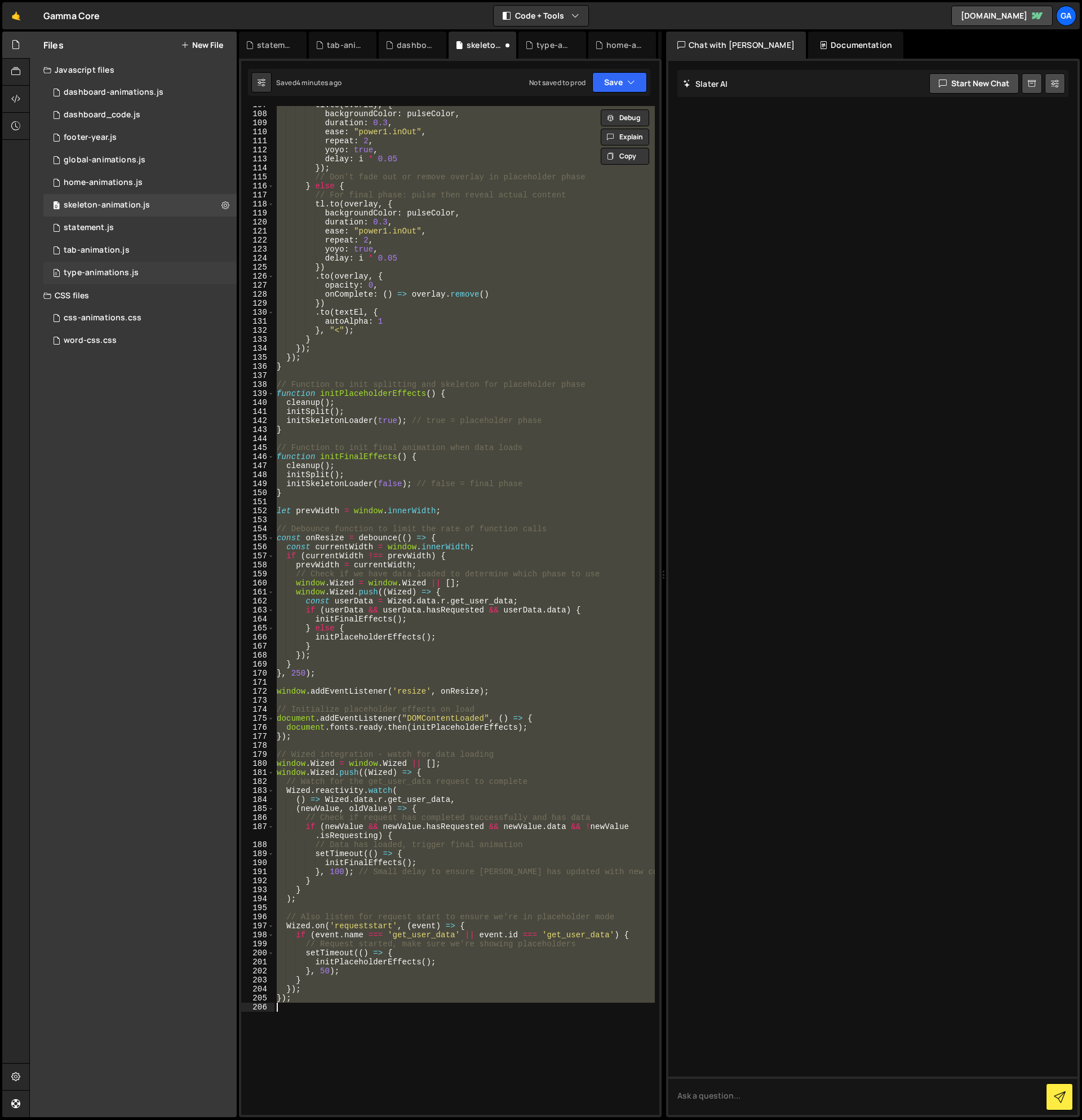
click at [136, 266] on div "0 type-animations.js 0" at bounding box center [140, 272] width 194 height 22
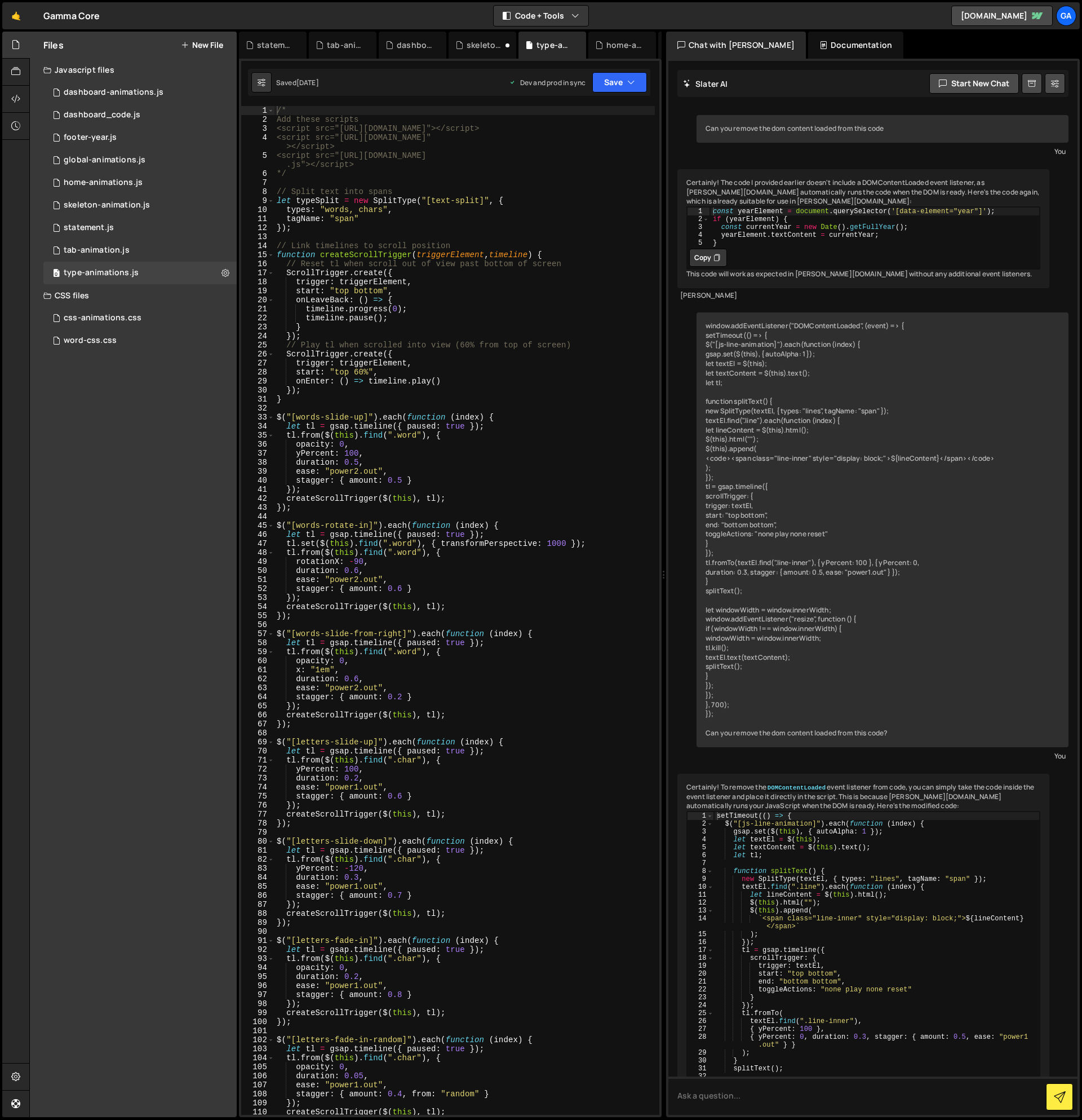
scroll to position [214, 0]
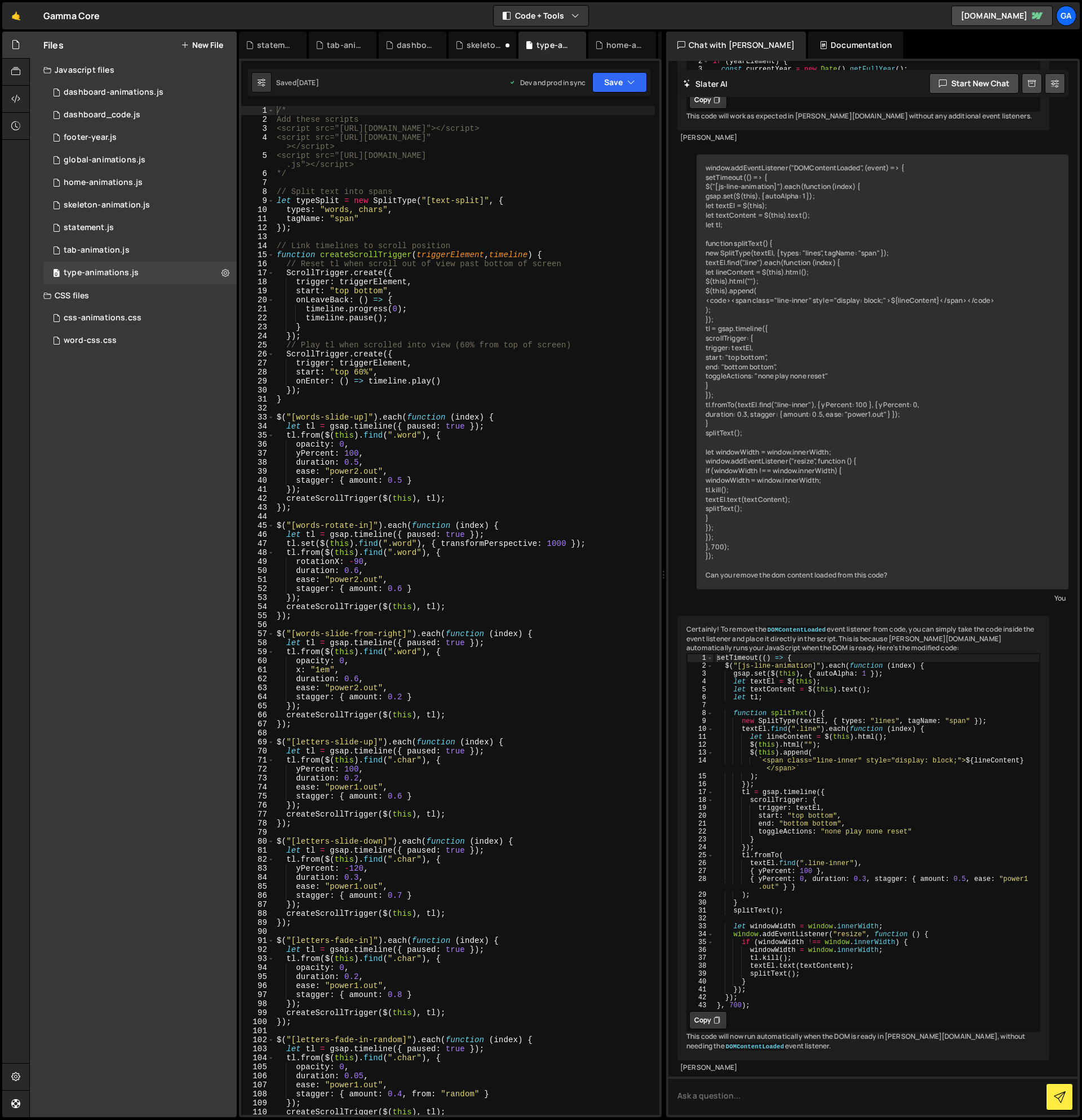
click at [820, 40] on icon at bounding box center [824, 45] width 8 height 12
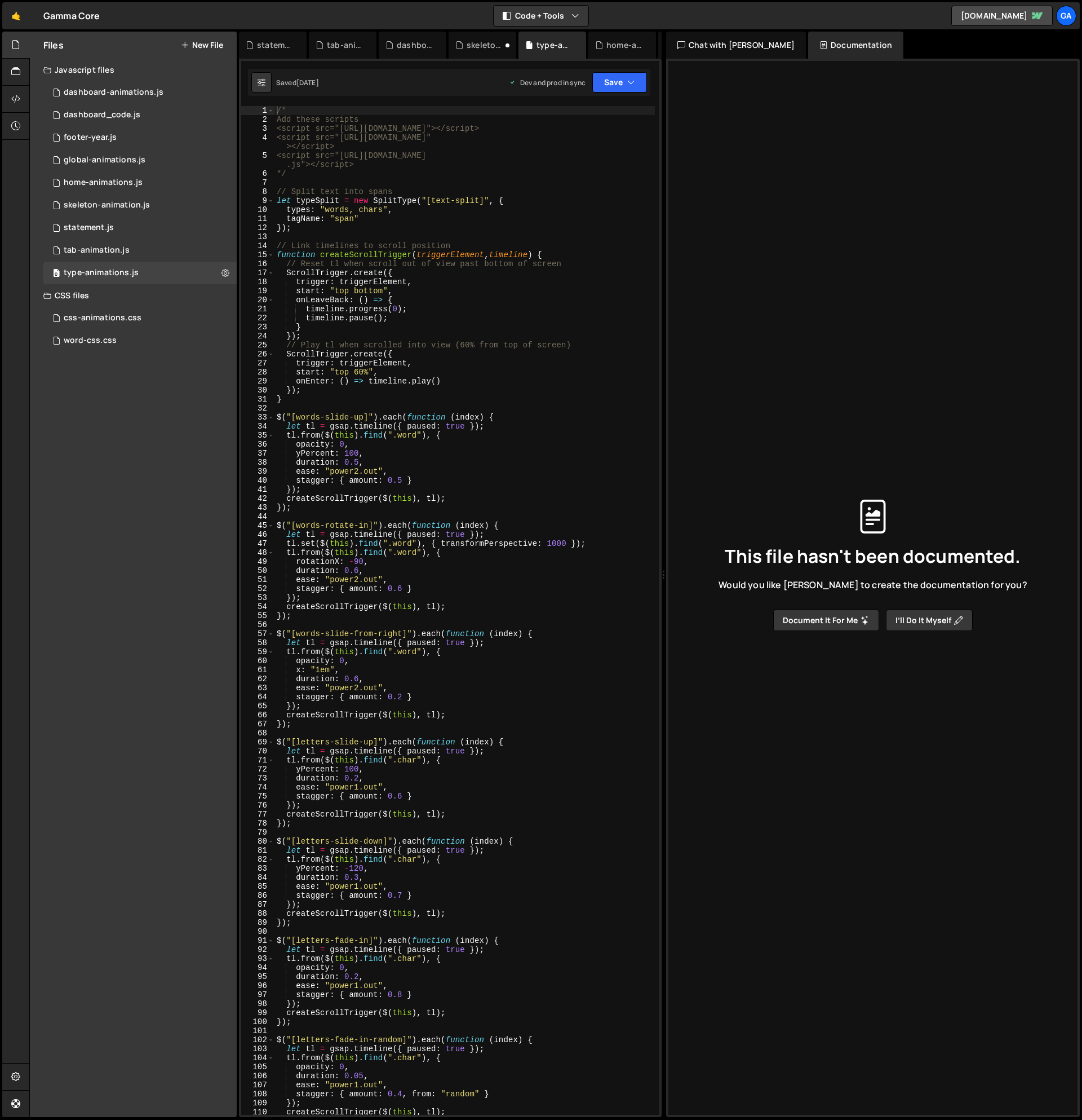
click at [831, 623] on button "Document it for me" at bounding box center [827, 620] width 106 height 21
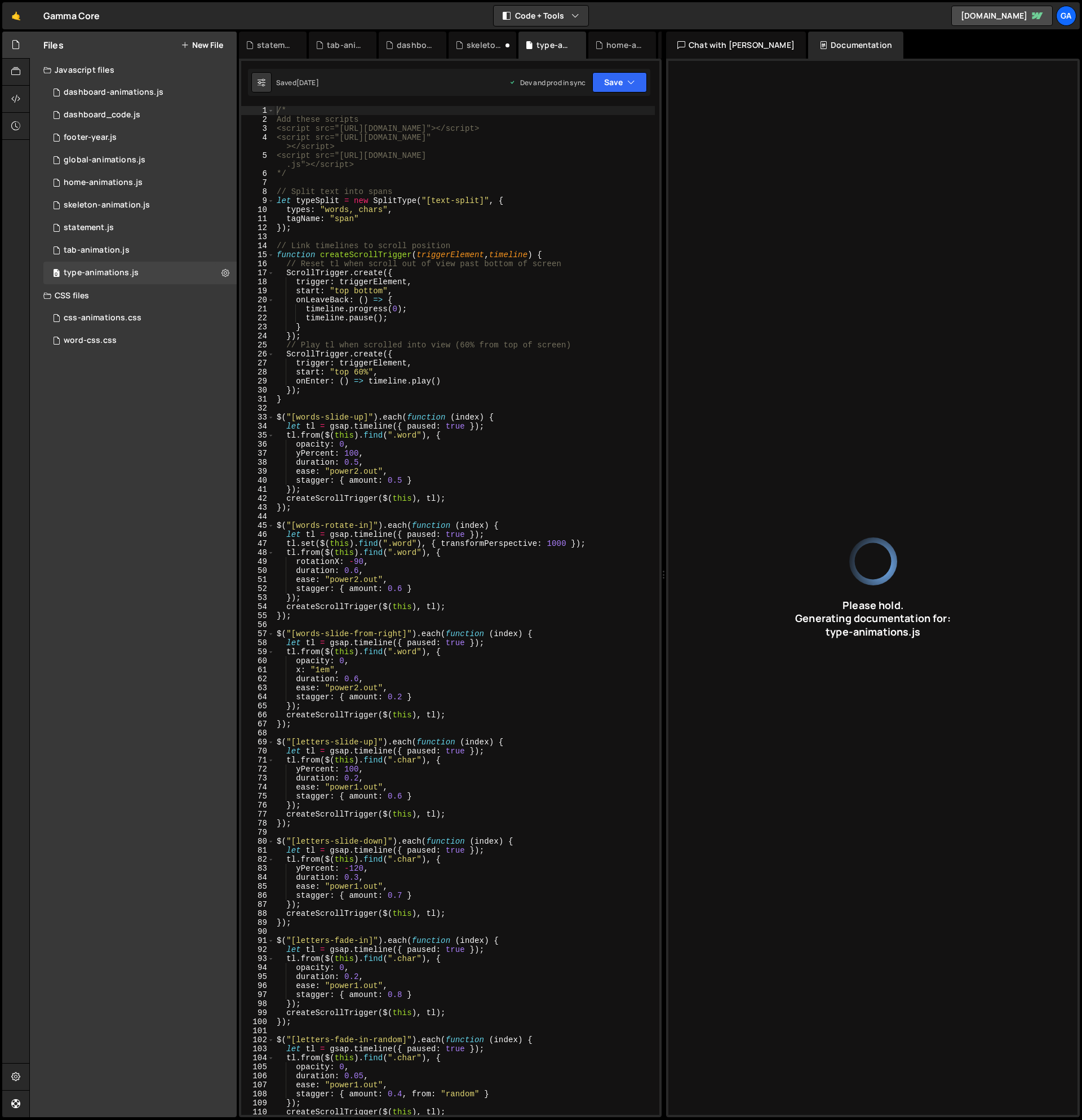
type input "JavaScript code uses GSAP and SplitType to animate text on scroll with effects …"
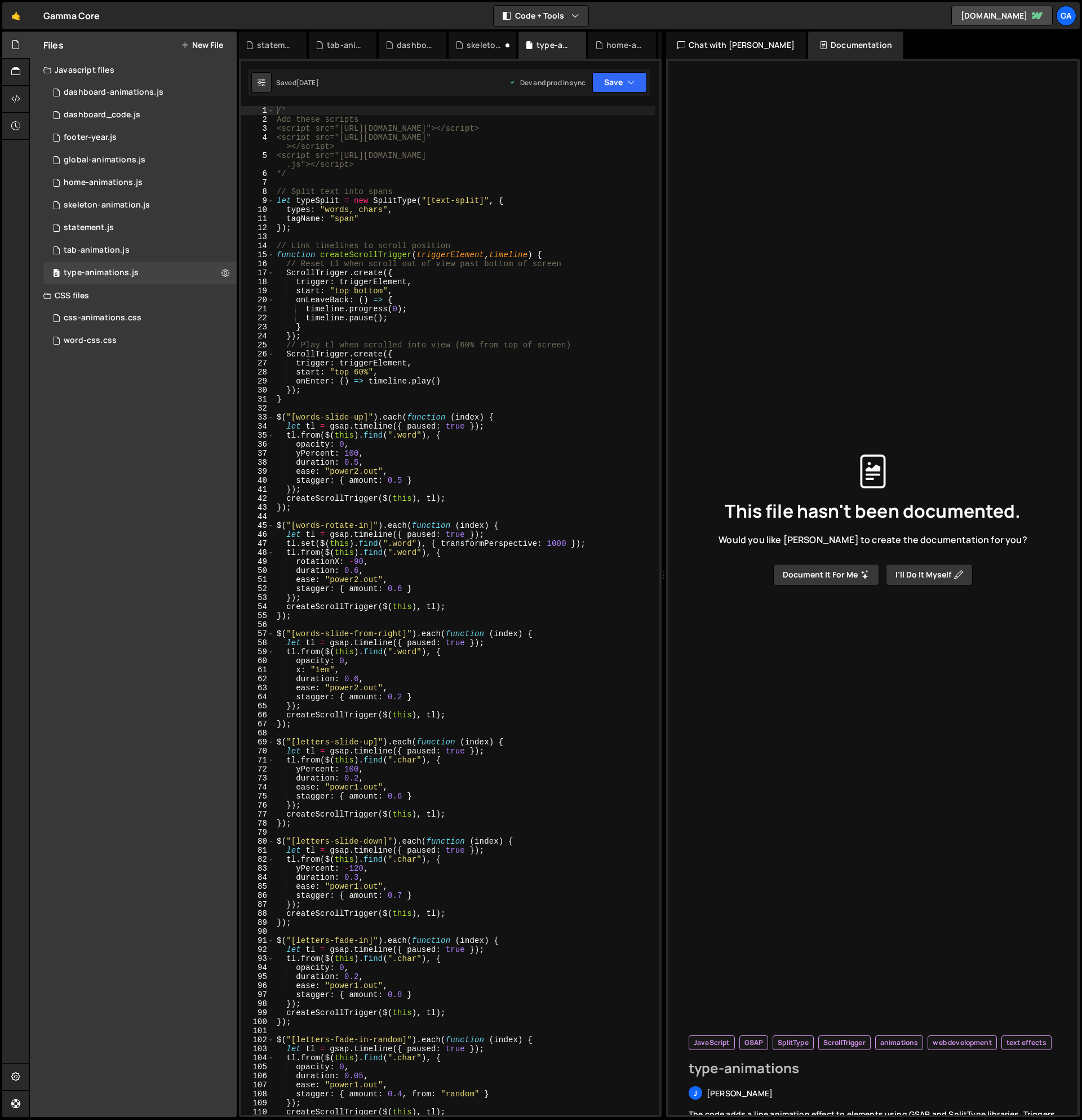
type input "type-animations"
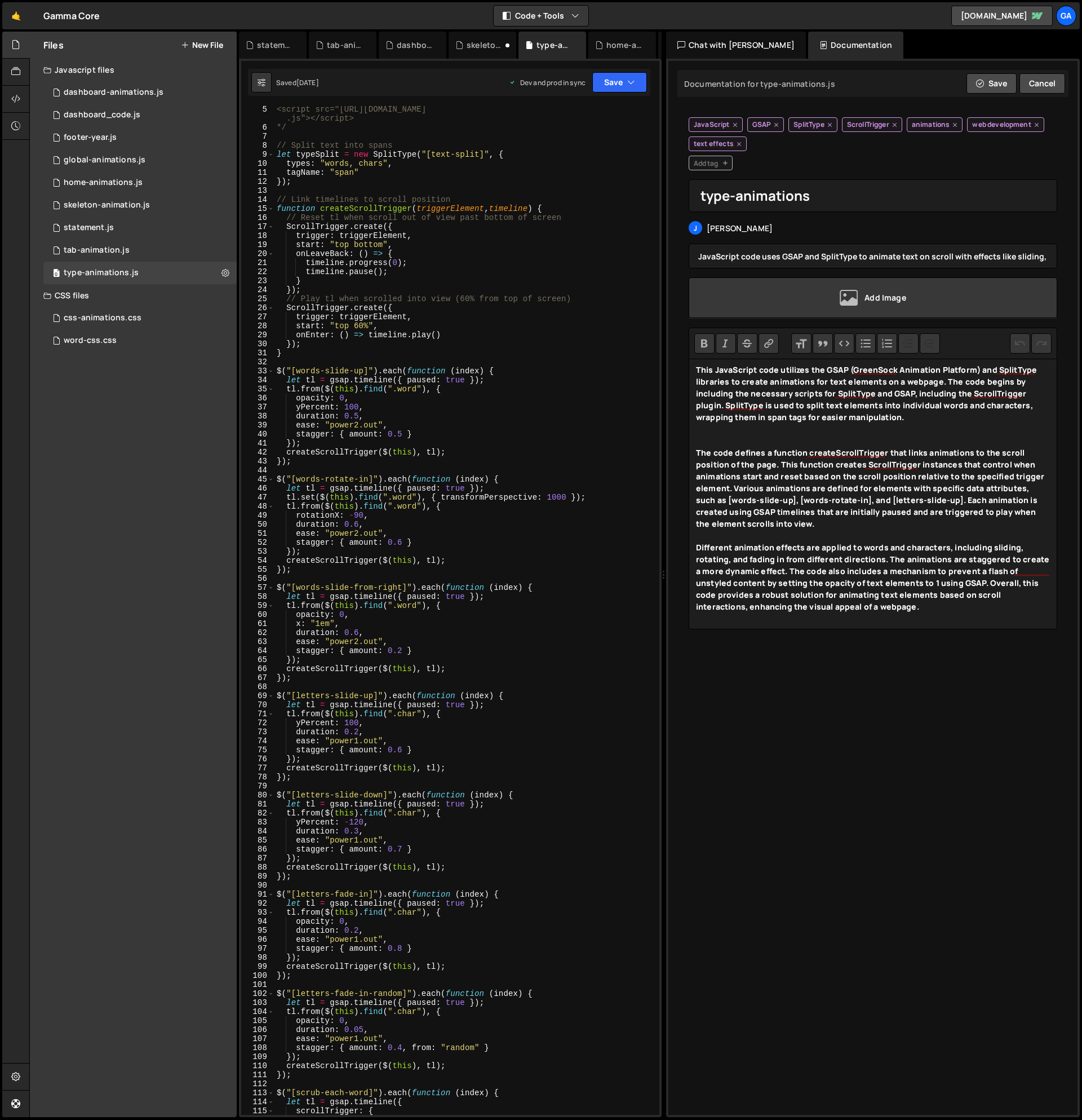
scroll to position [0, 0]
